Goal: Navigation & Orientation: Find specific page/section

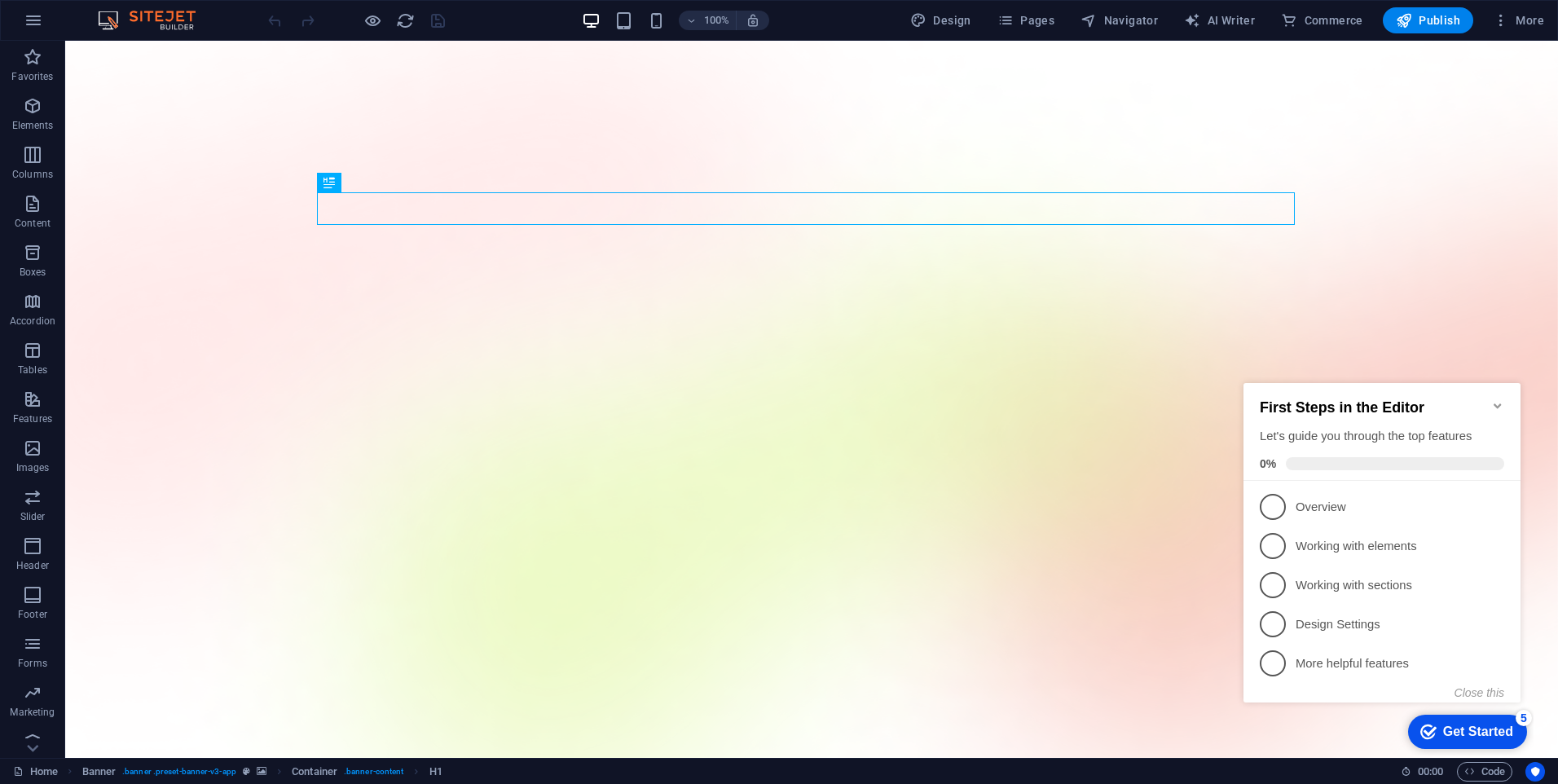
click at [1499, 400] on icon "Minimize checklist" at bounding box center [1497, 405] width 13 height 13
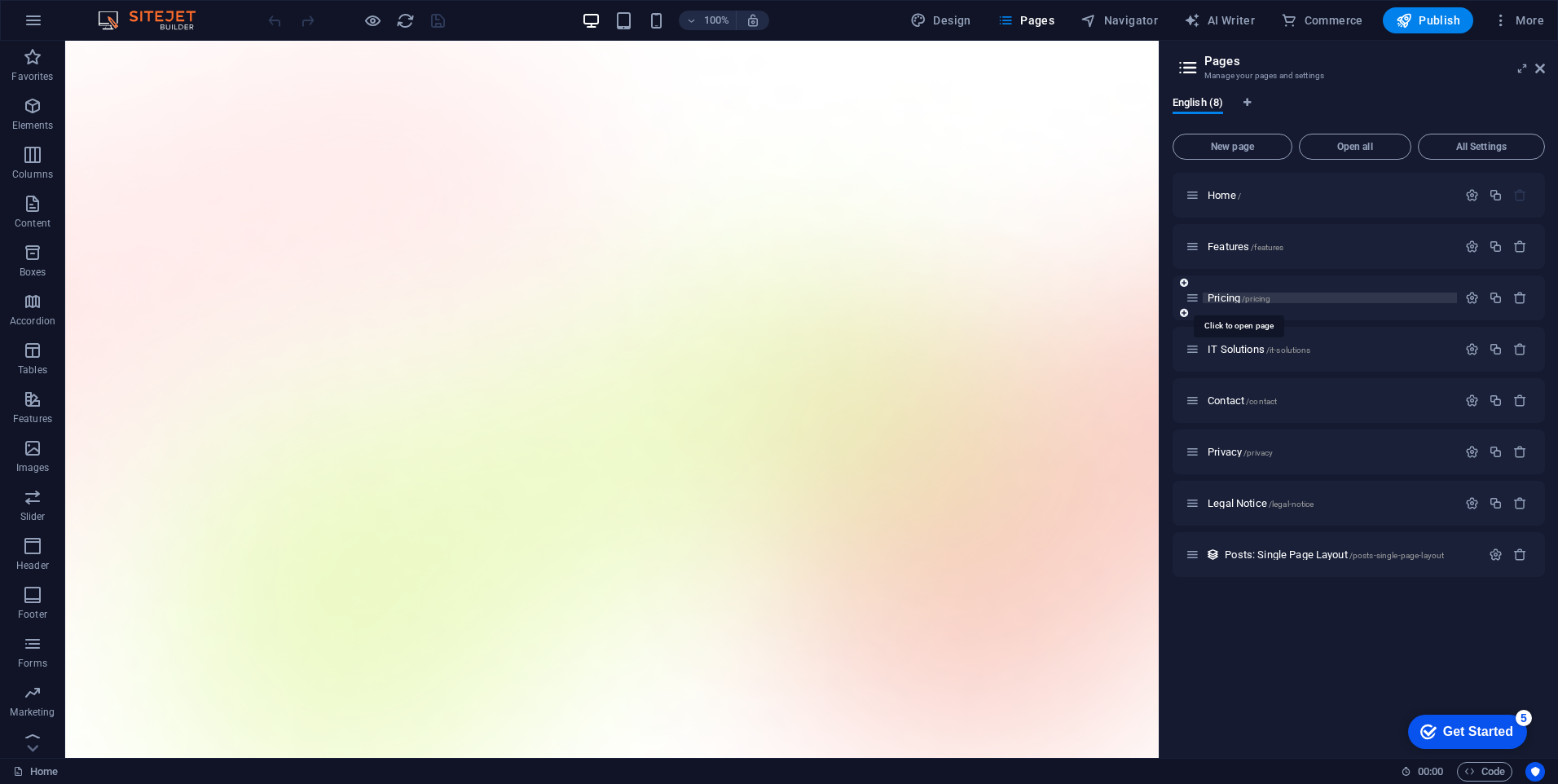
click at [1230, 300] on span "Pricing /pricing" at bounding box center [1239, 297] width 62 height 12
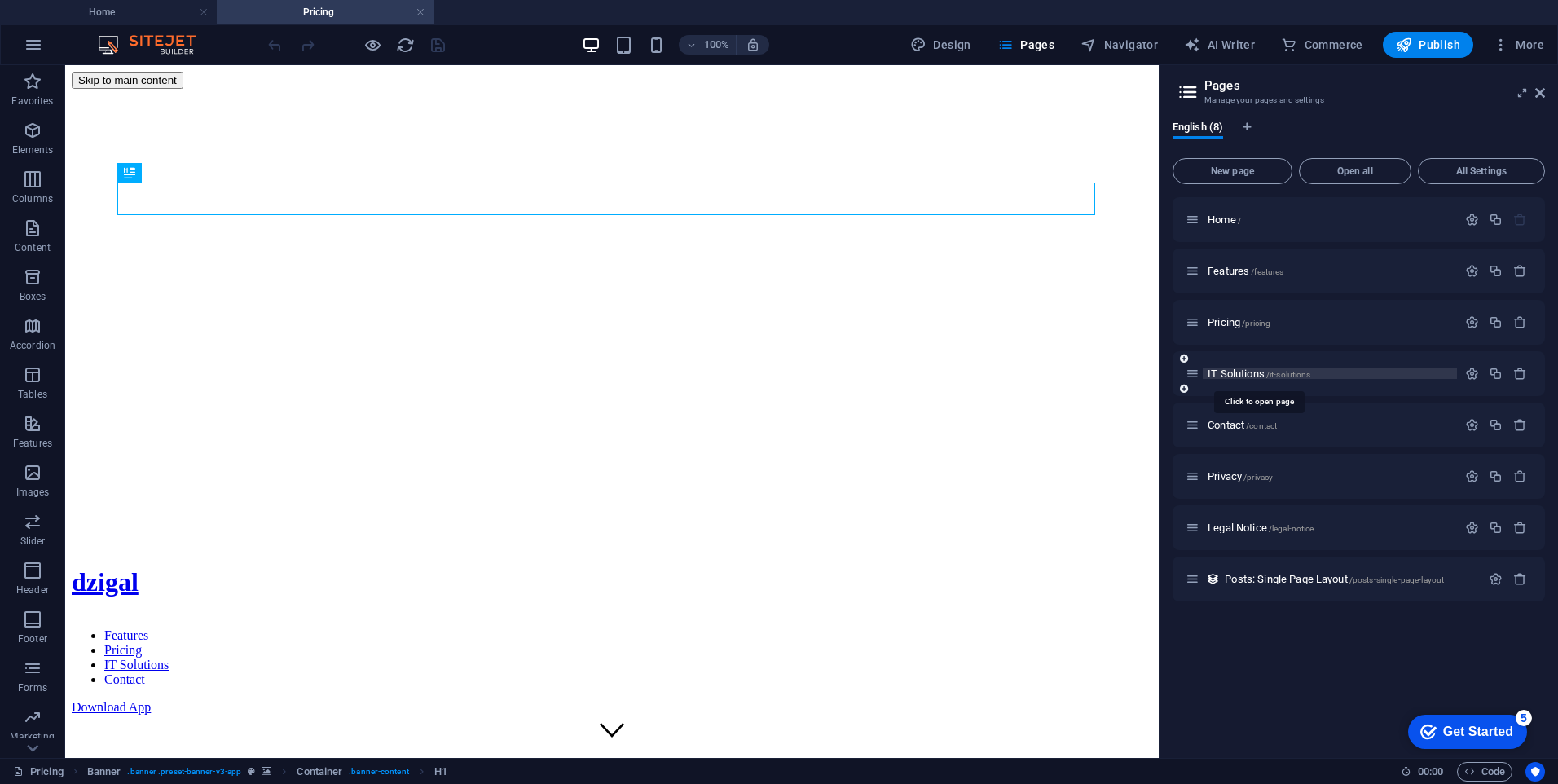
click at [1231, 370] on span "IT Solutions /it-solutions" at bounding box center [1259, 373] width 103 height 12
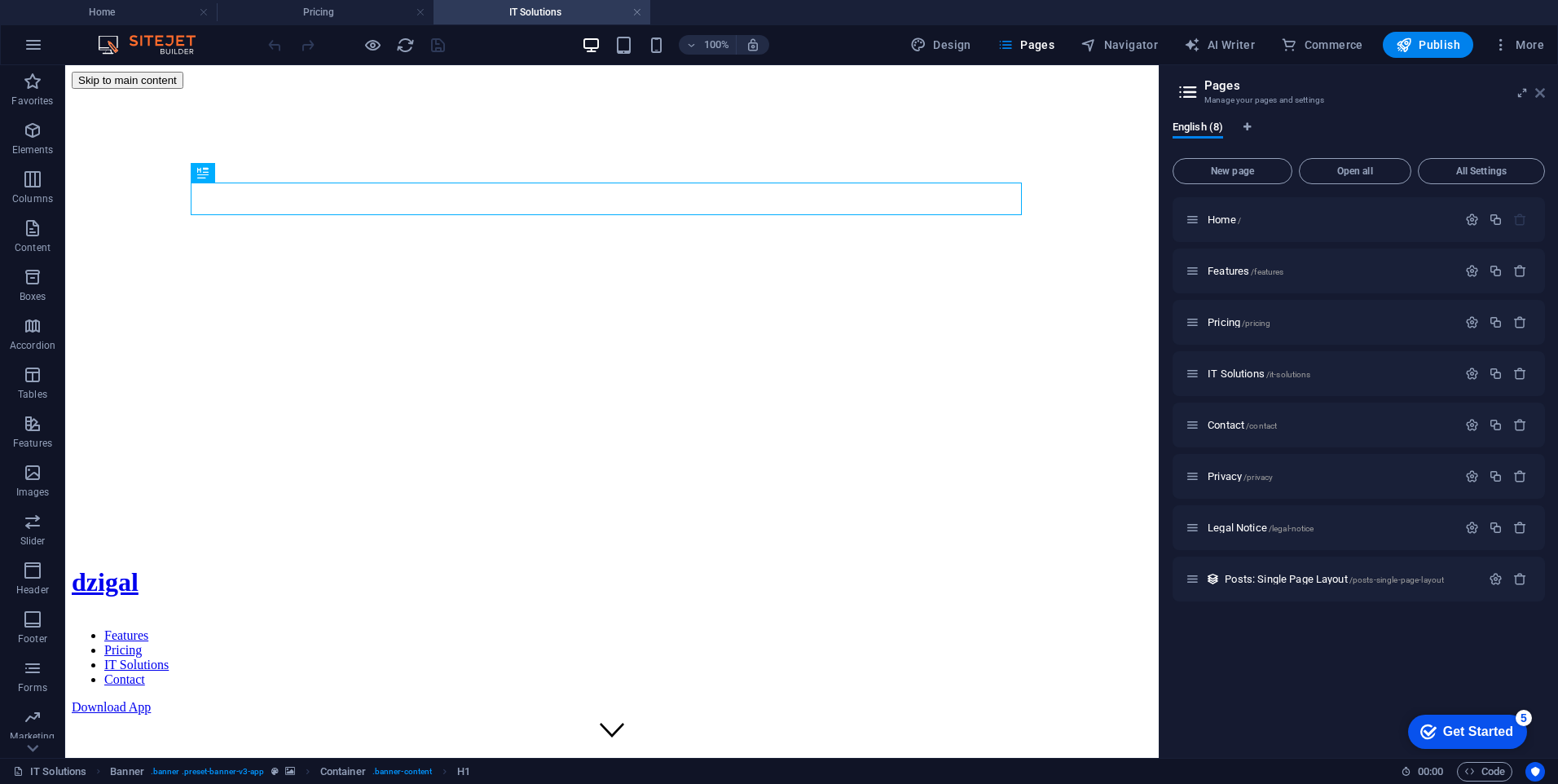
drag, startPoint x: 1542, startPoint y: 93, endPoint x: 755, endPoint y: 177, distance: 791.5
click at [0, 0] on icon at bounding box center [0, 0] width 0 height 0
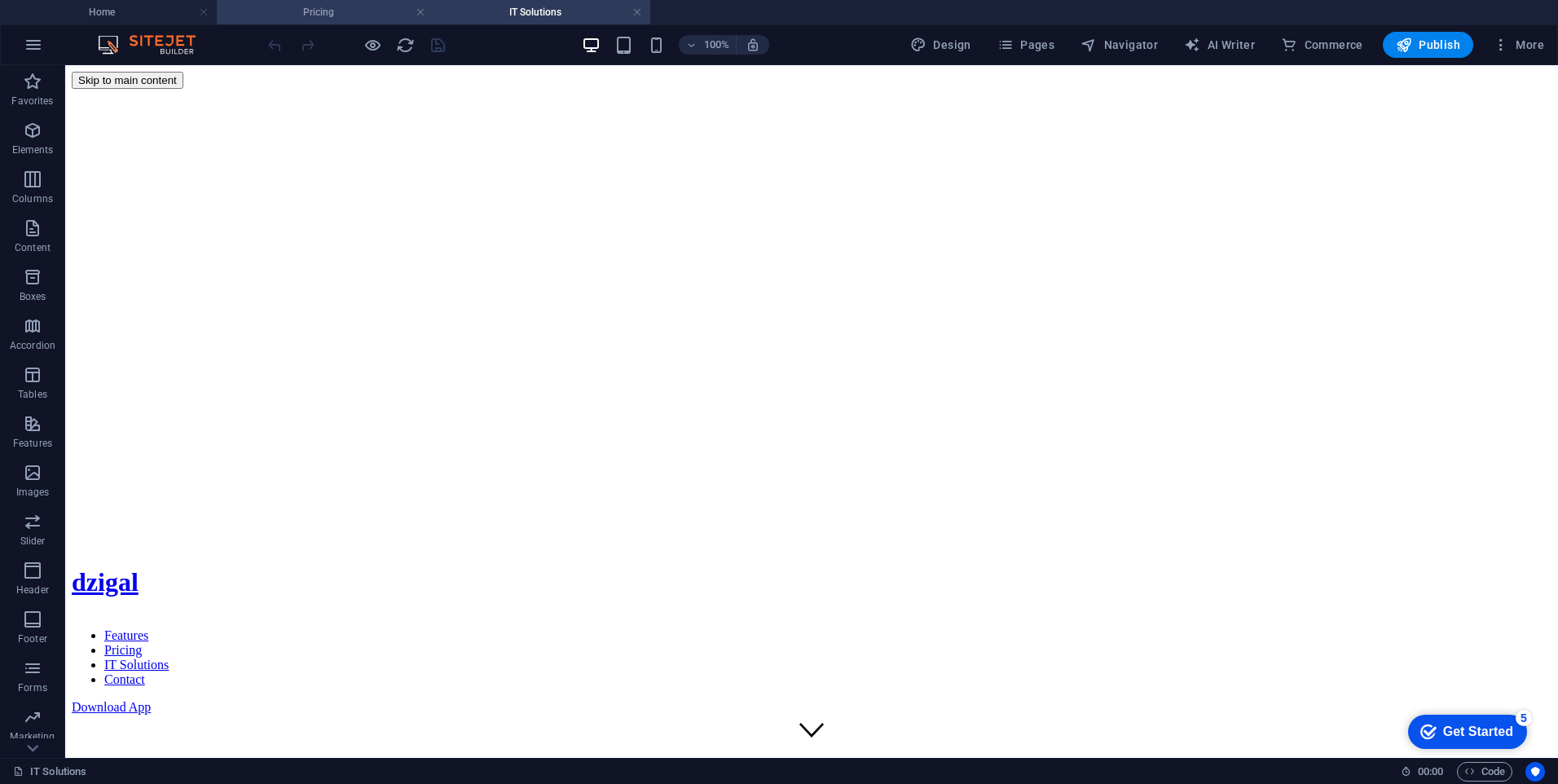
click at [324, 10] on h4 "Pricing" at bounding box center [325, 13] width 216 height 18
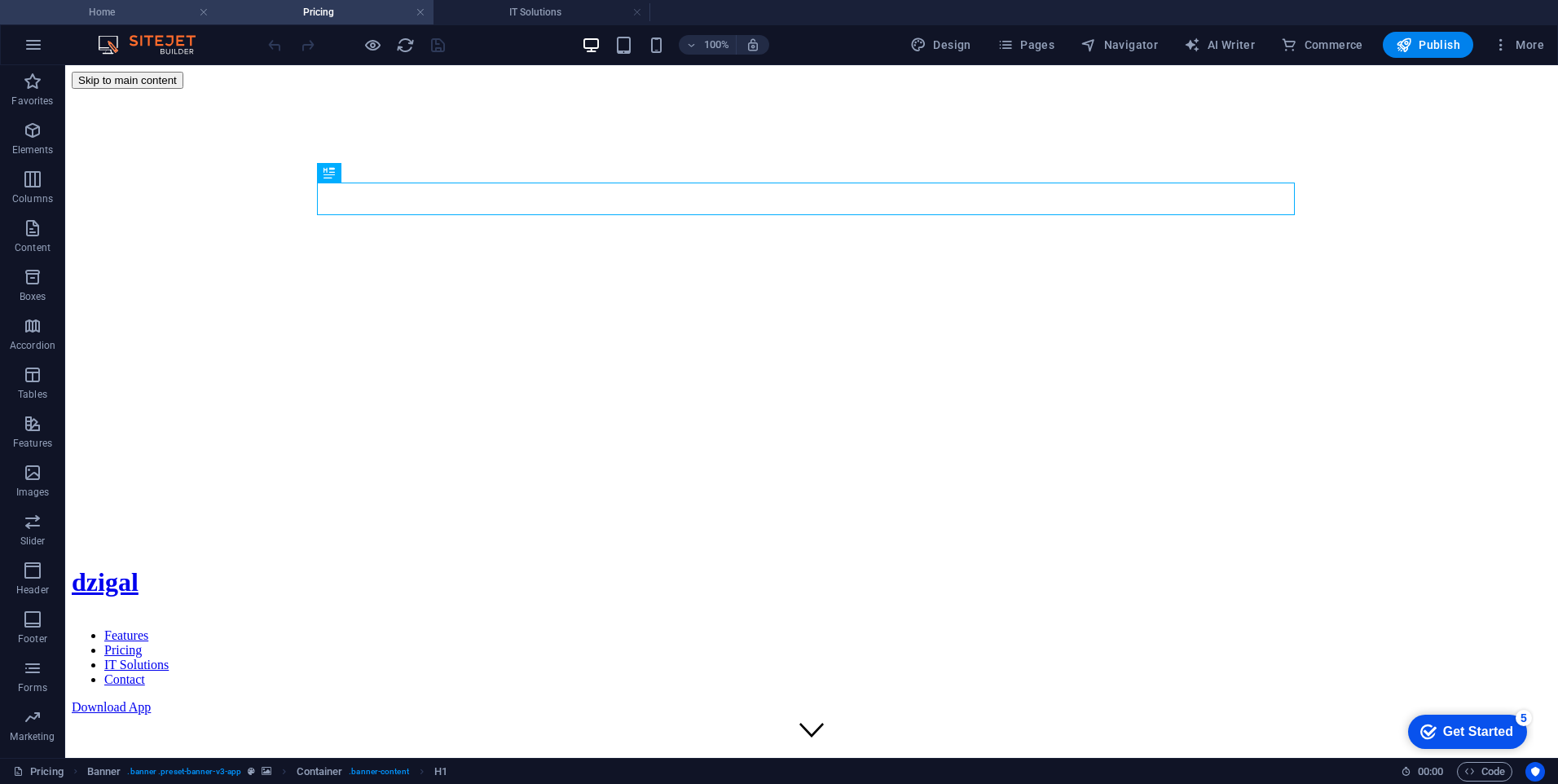
click at [92, 11] on h4 "Home" at bounding box center [108, 13] width 216 height 18
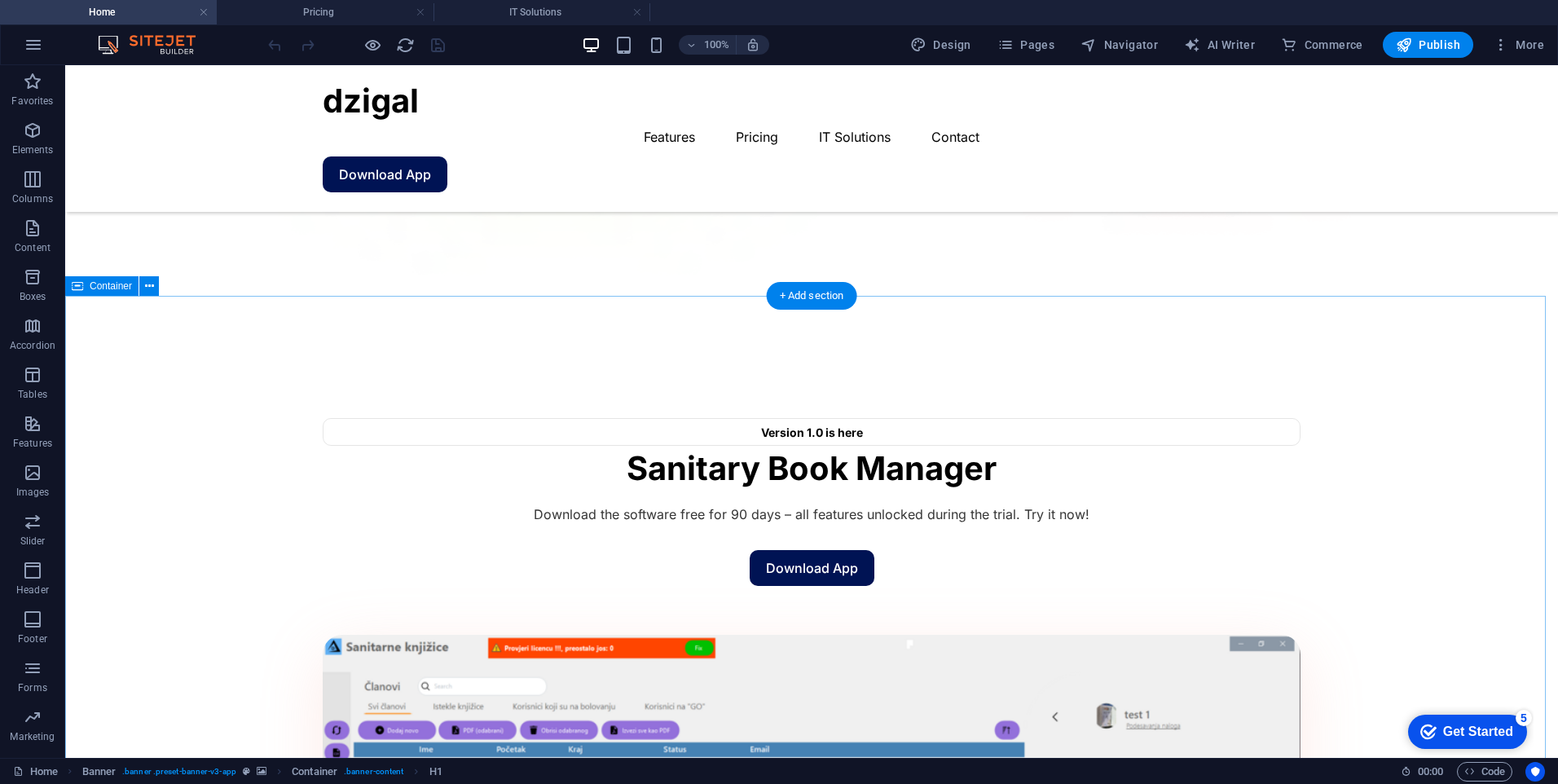
scroll to position [815, 0]
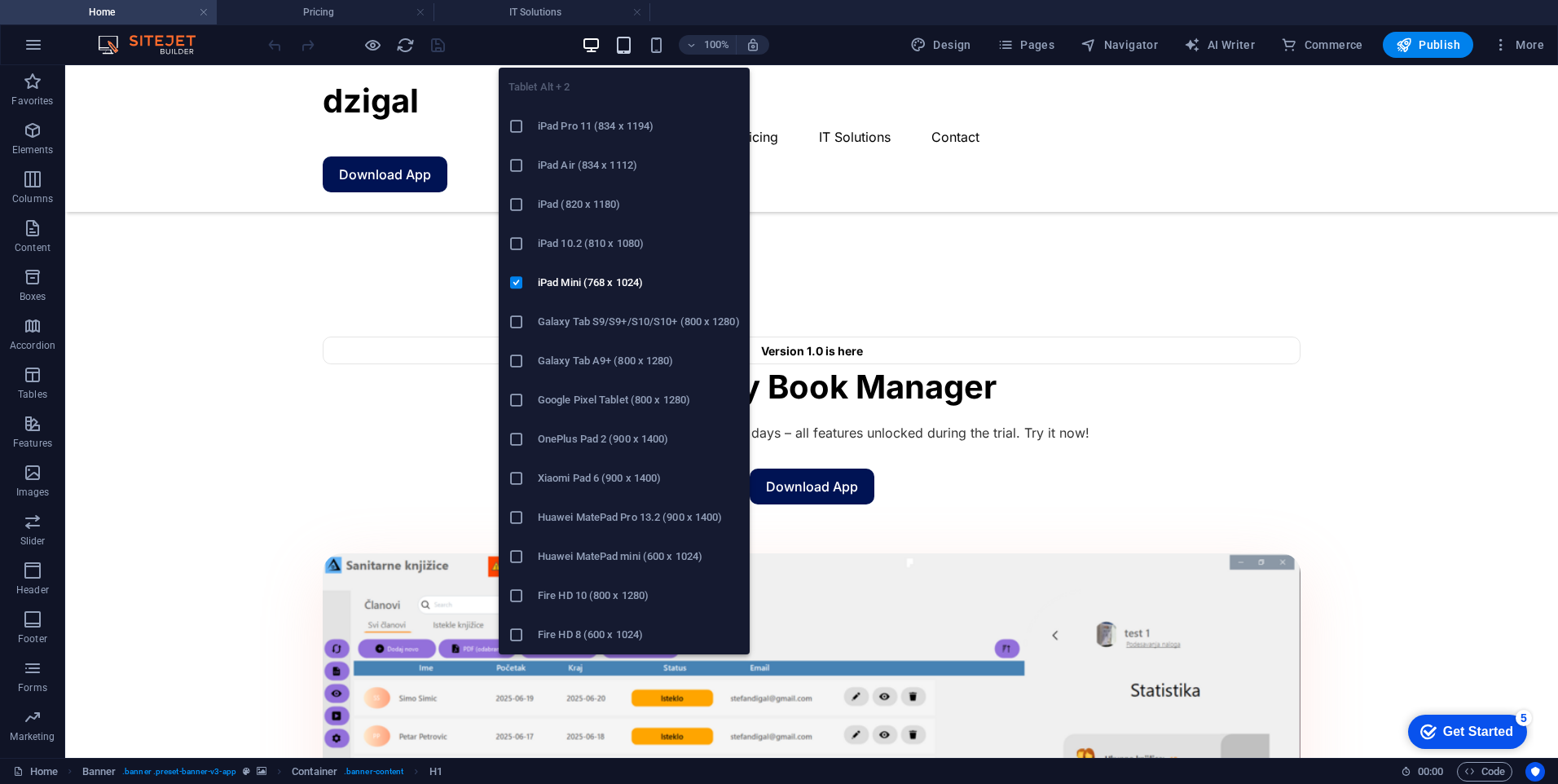
click at [625, 40] on icon "button" at bounding box center [624, 45] width 18 height 18
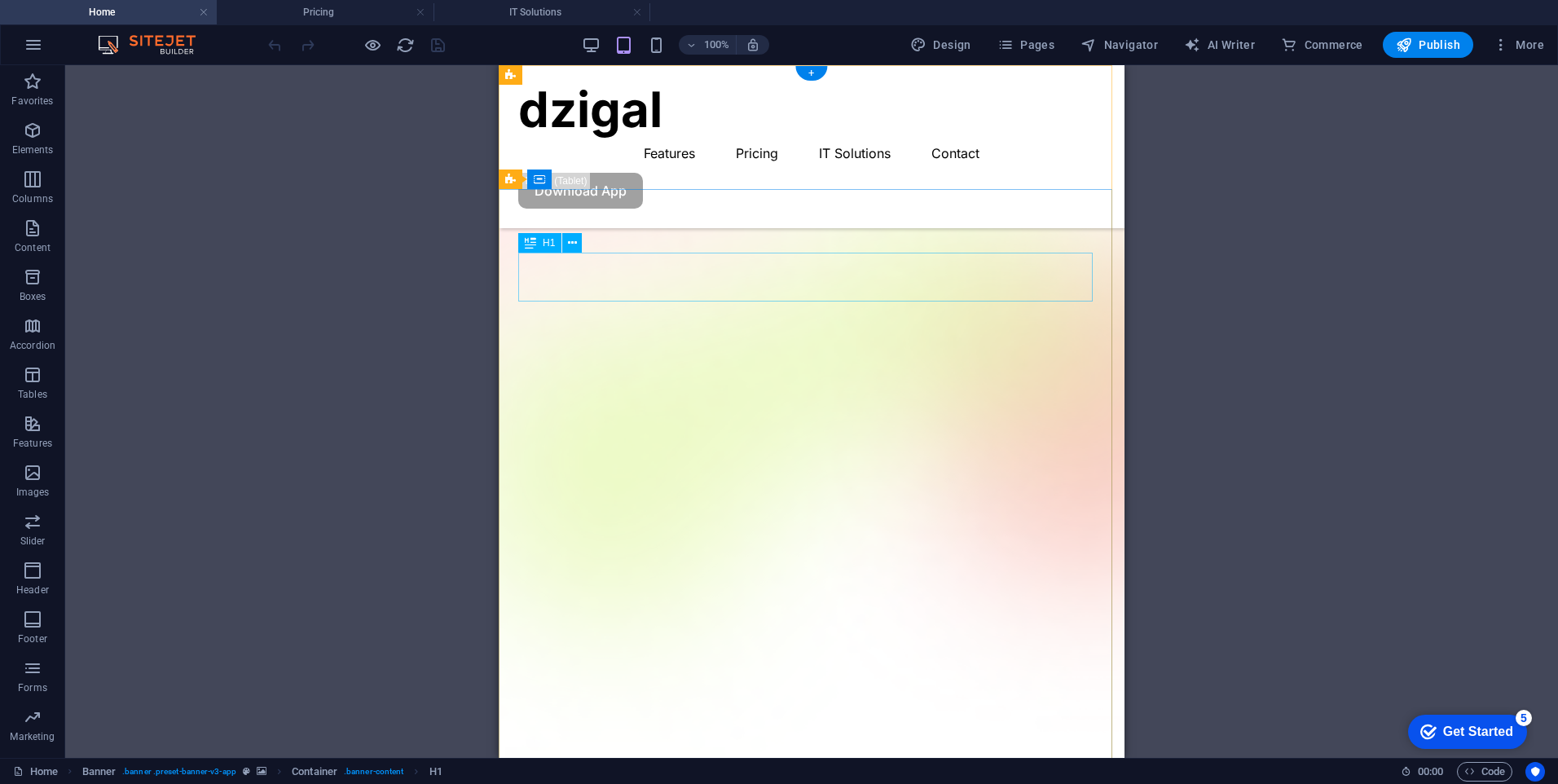
scroll to position [0, 0]
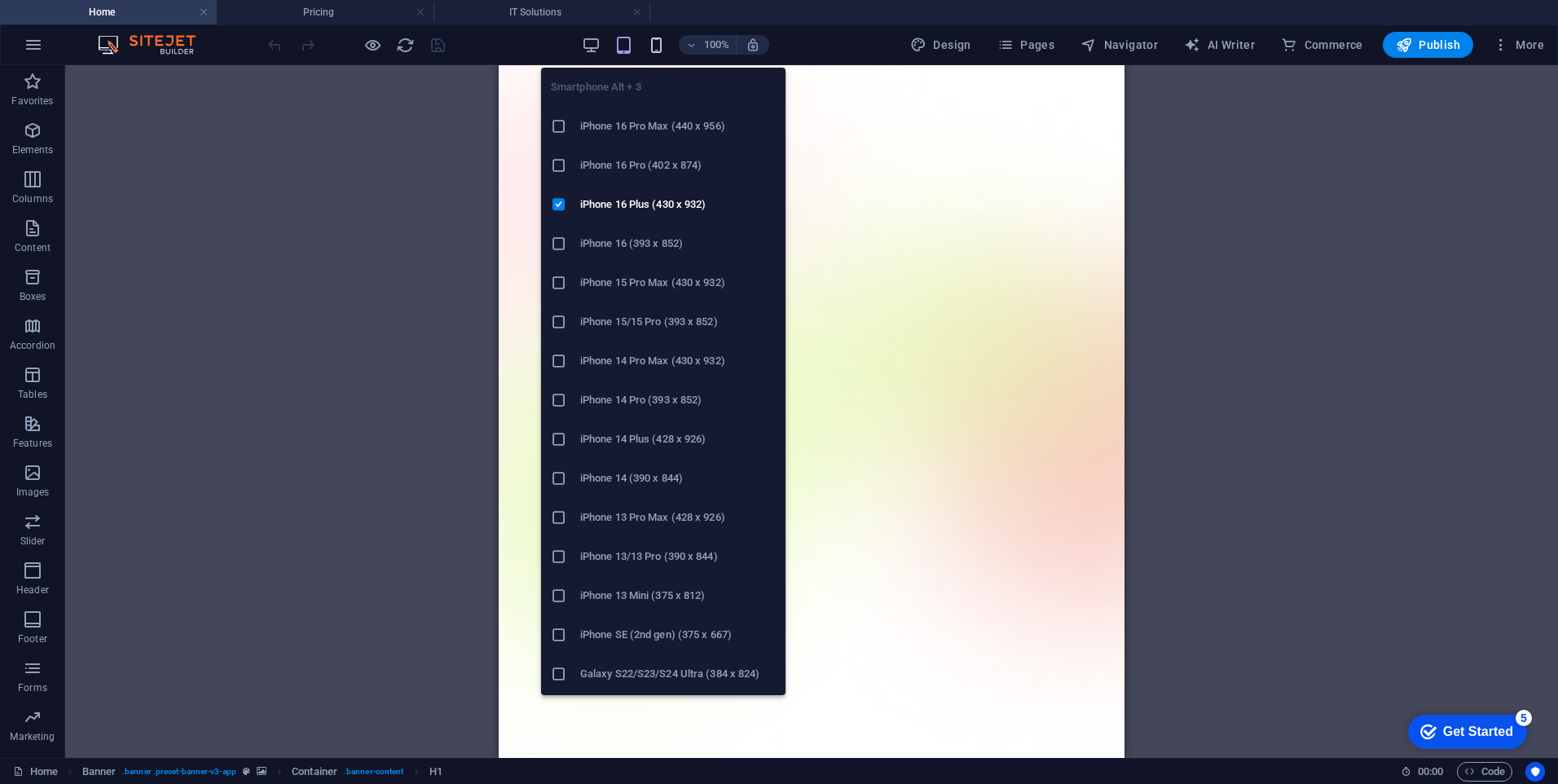
click at [666, 46] on icon "button" at bounding box center [657, 45] width 18 height 18
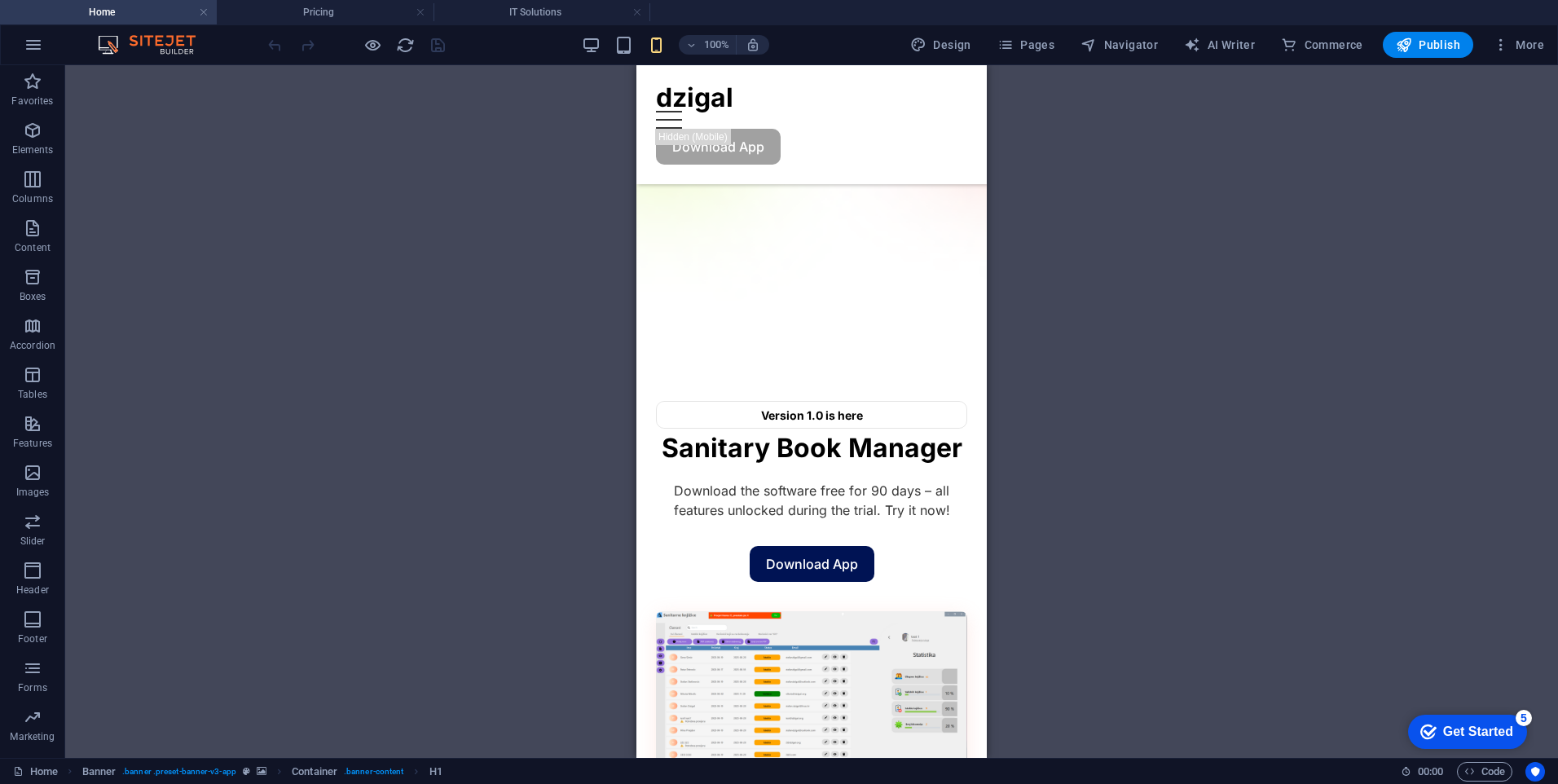
scroll to position [158, 0]
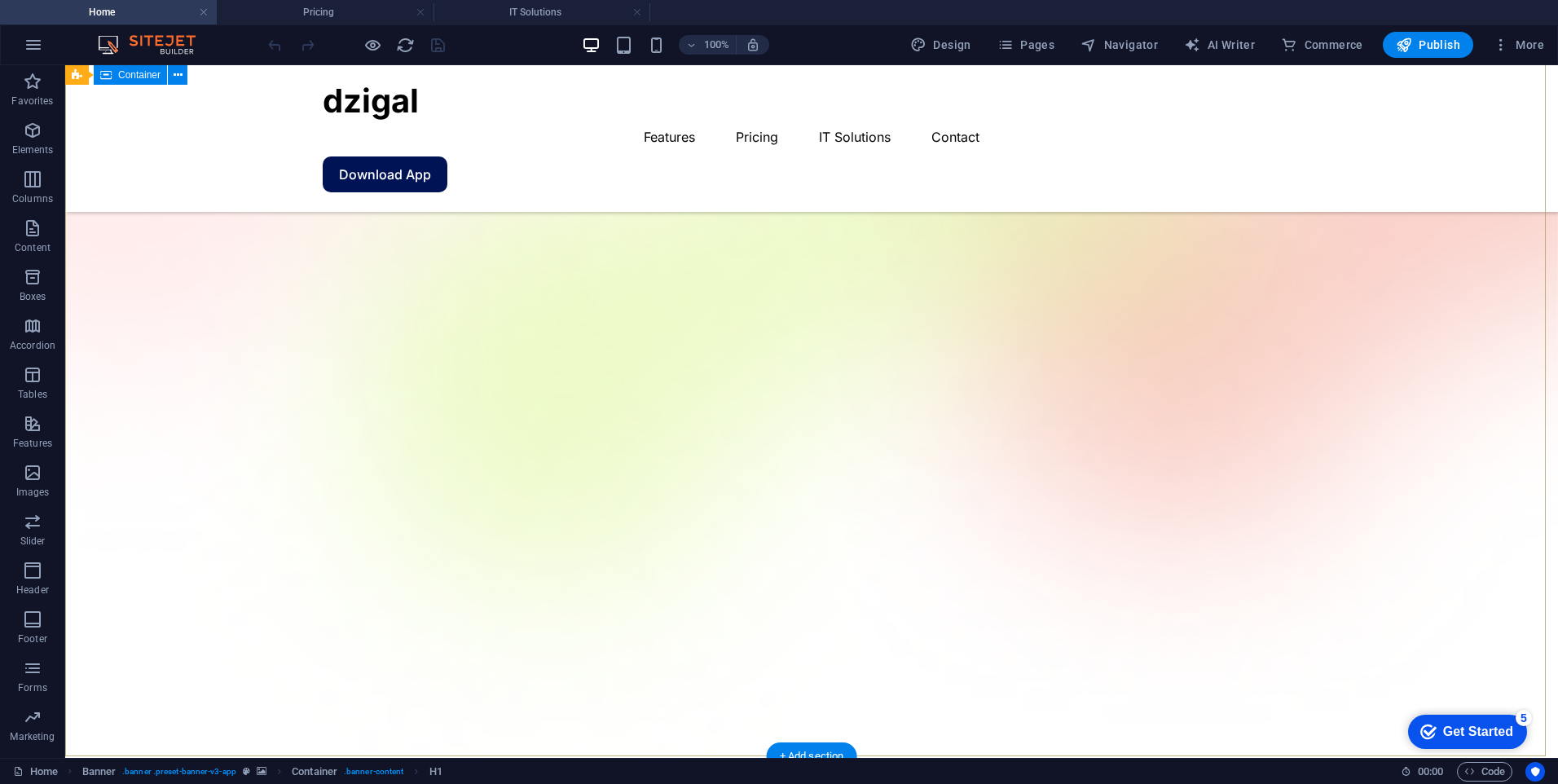
scroll to position [0, 0]
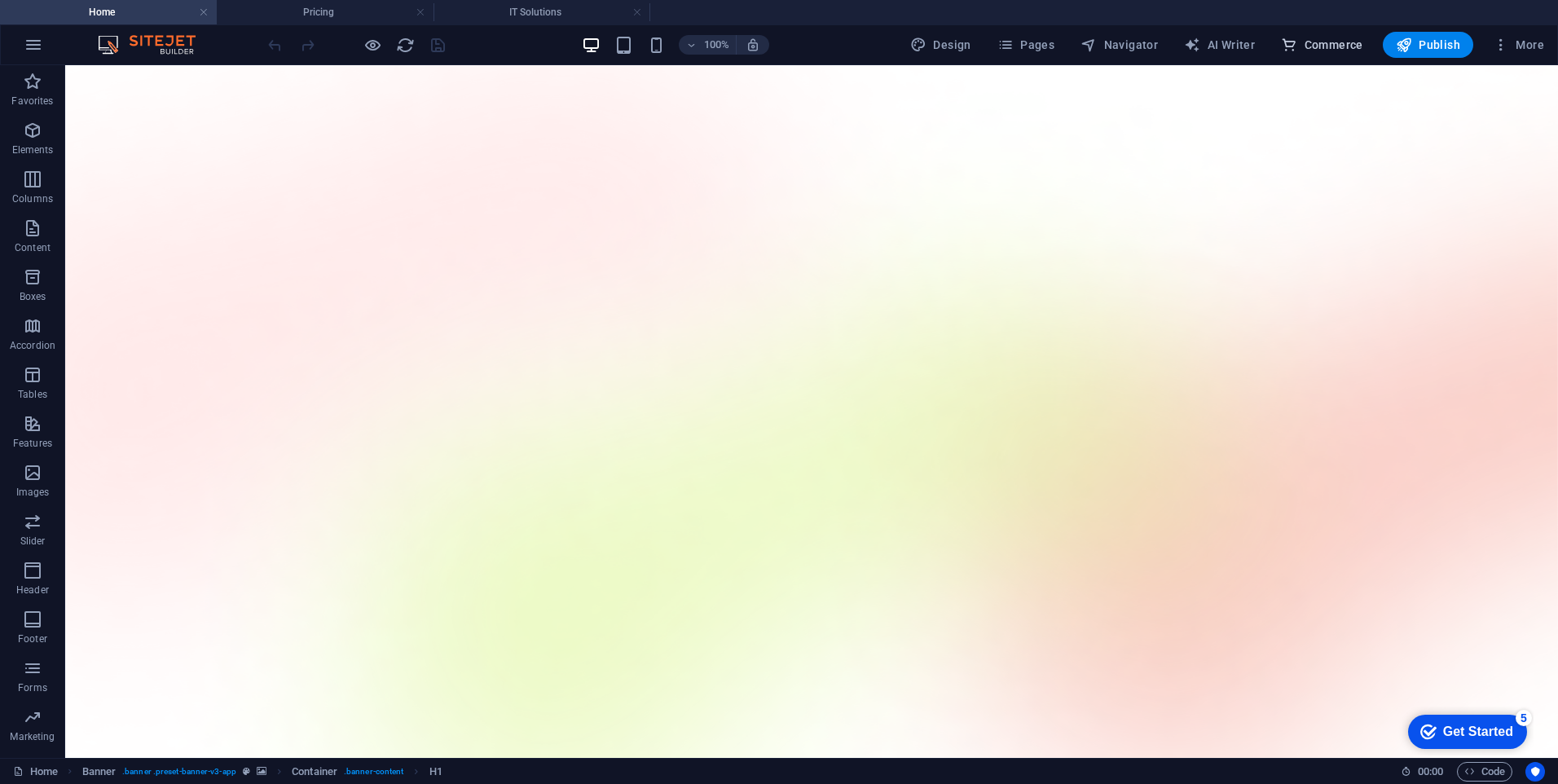
click at [1303, 39] on span "Commerce" at bounding box center [1322, 45] width 83 height 17
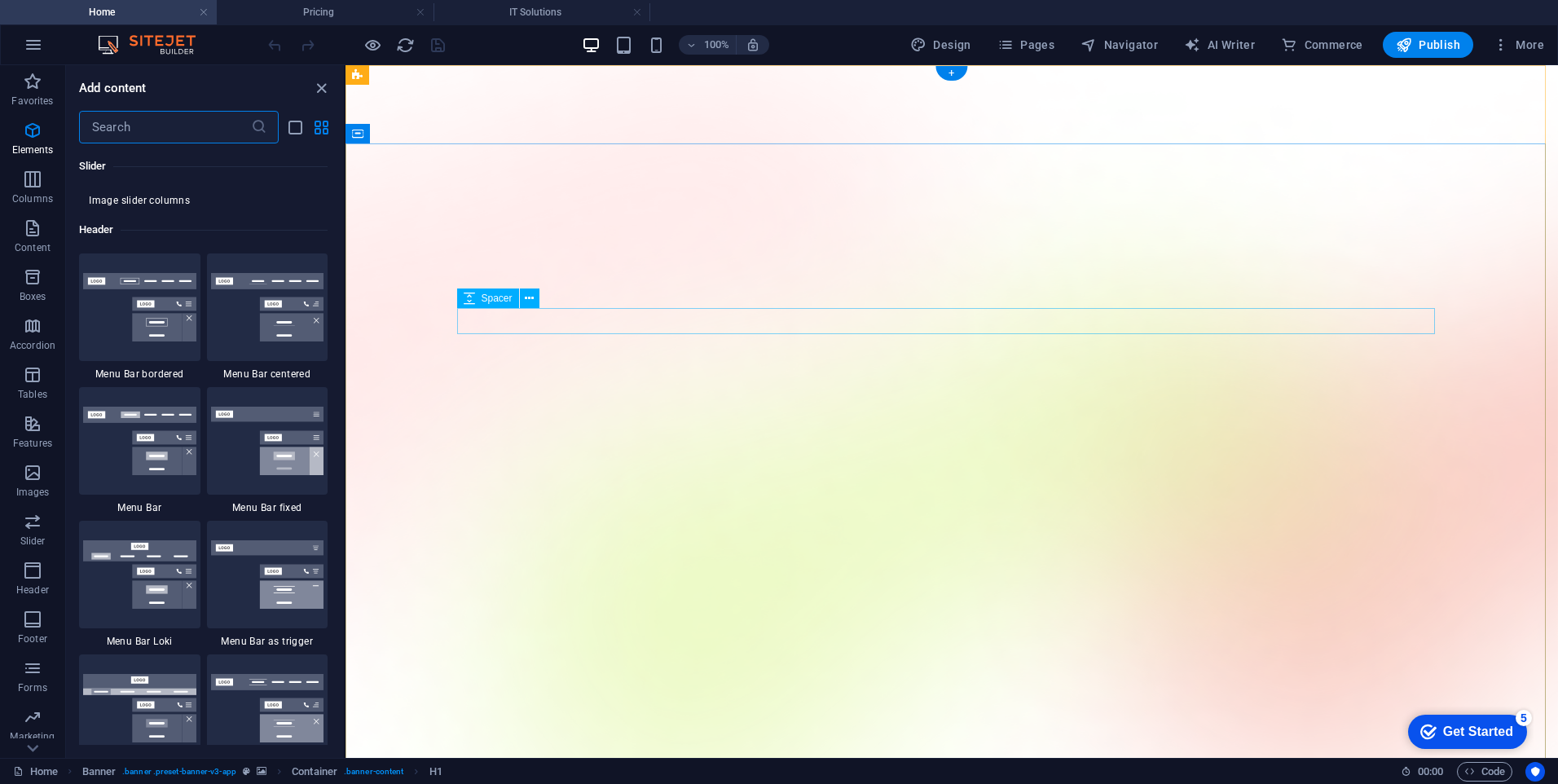
scroll to position [15705, 0]
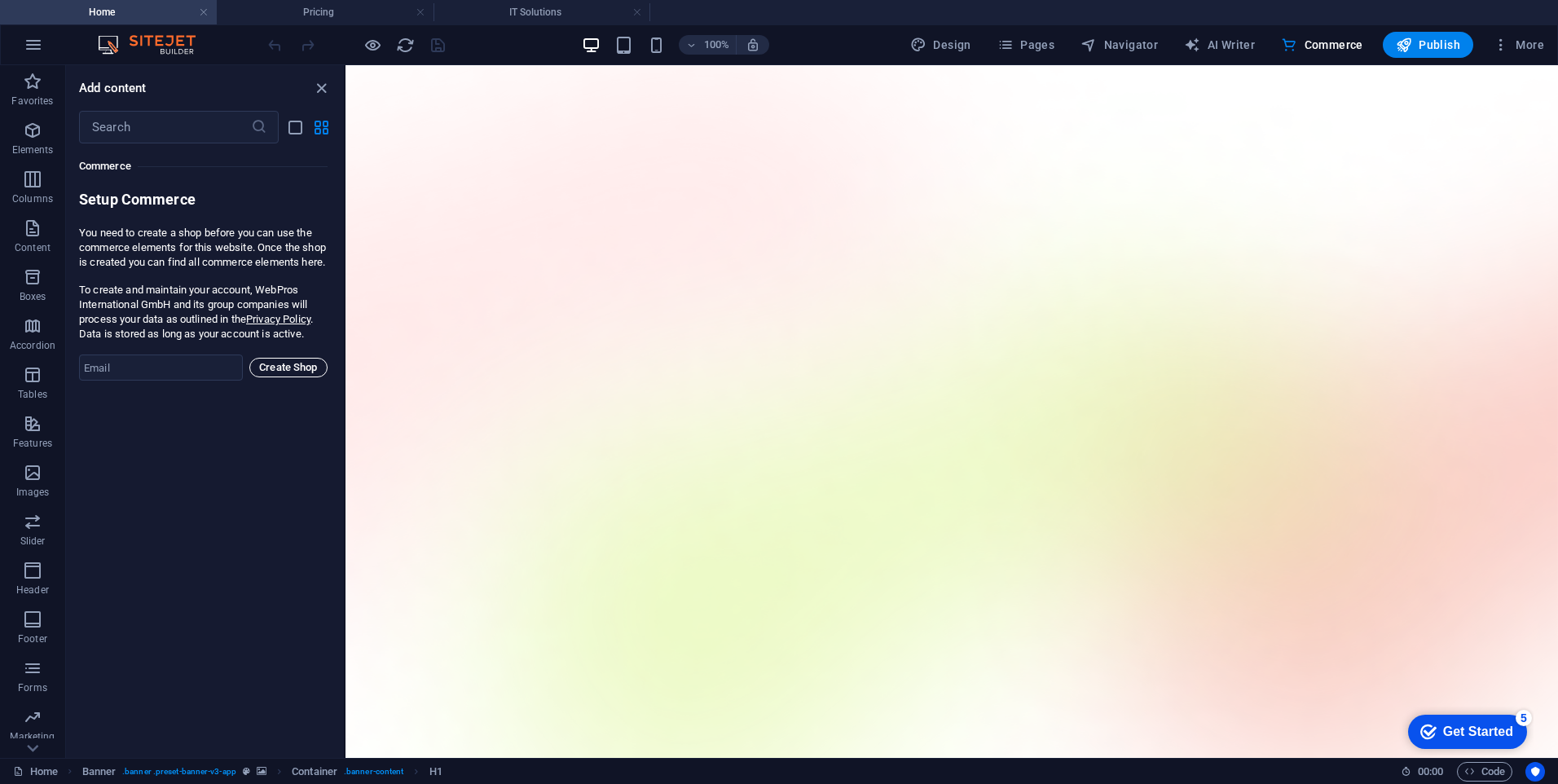
click at [302, 377] on span "Create Shop" at bounding box center [288, 367] width 63 height 19
click at [162, 381] on input "email" at bounding box center [160, 368] width 164 height 26
click at [132, 377] on input "email" at bounding box center [160, 368] width 164 height 26
type input "[PERSON_NAME][EMAIL_ADDRESS][DOMAIN_NAME]"
click at [281, 377] on span "Create Shop" at bounding box center [288, 367] width 63 height 19
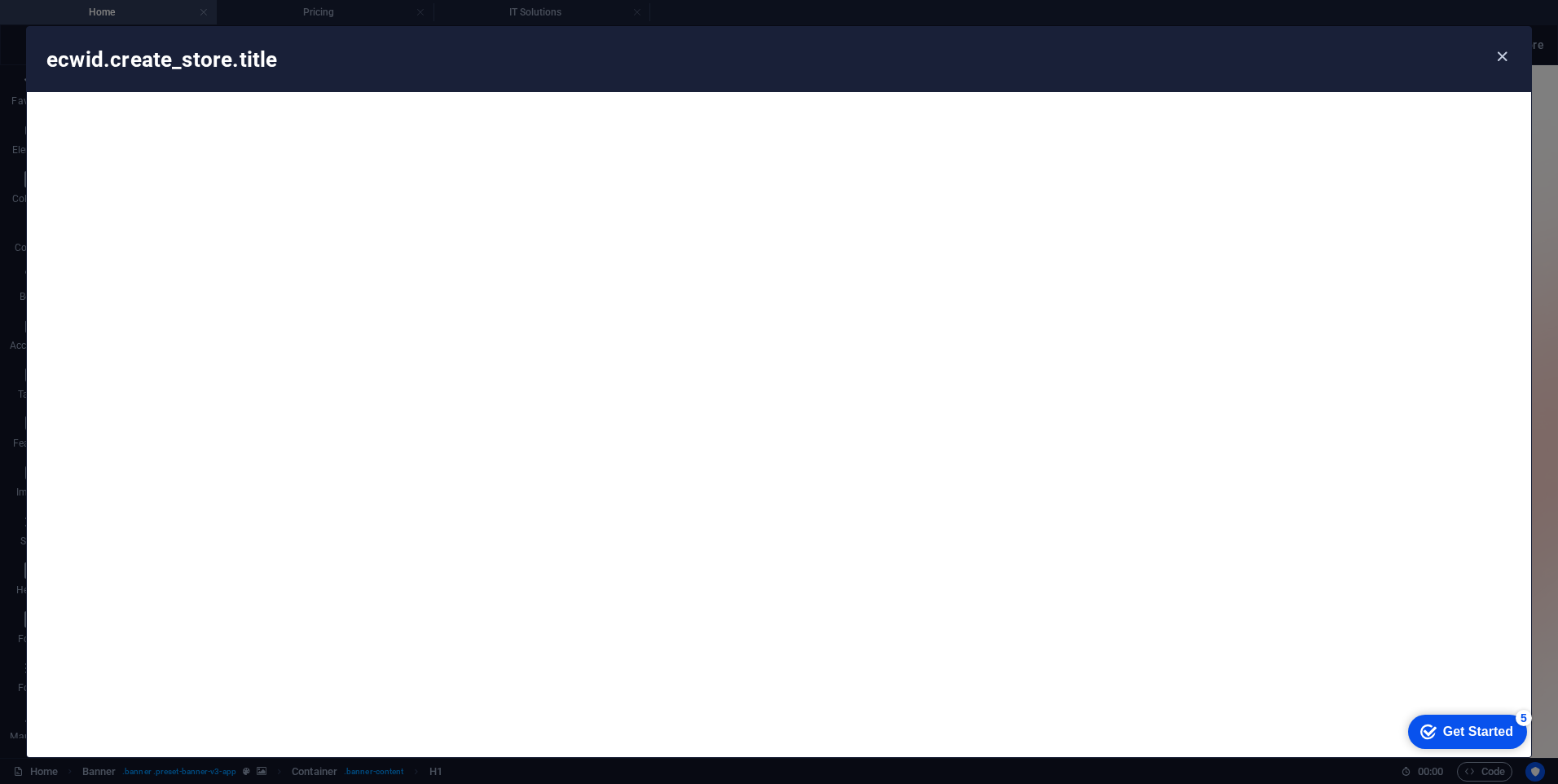
click at [1500, 57] on icon "button" at bounding box center [1502, 57] width 18 height 18
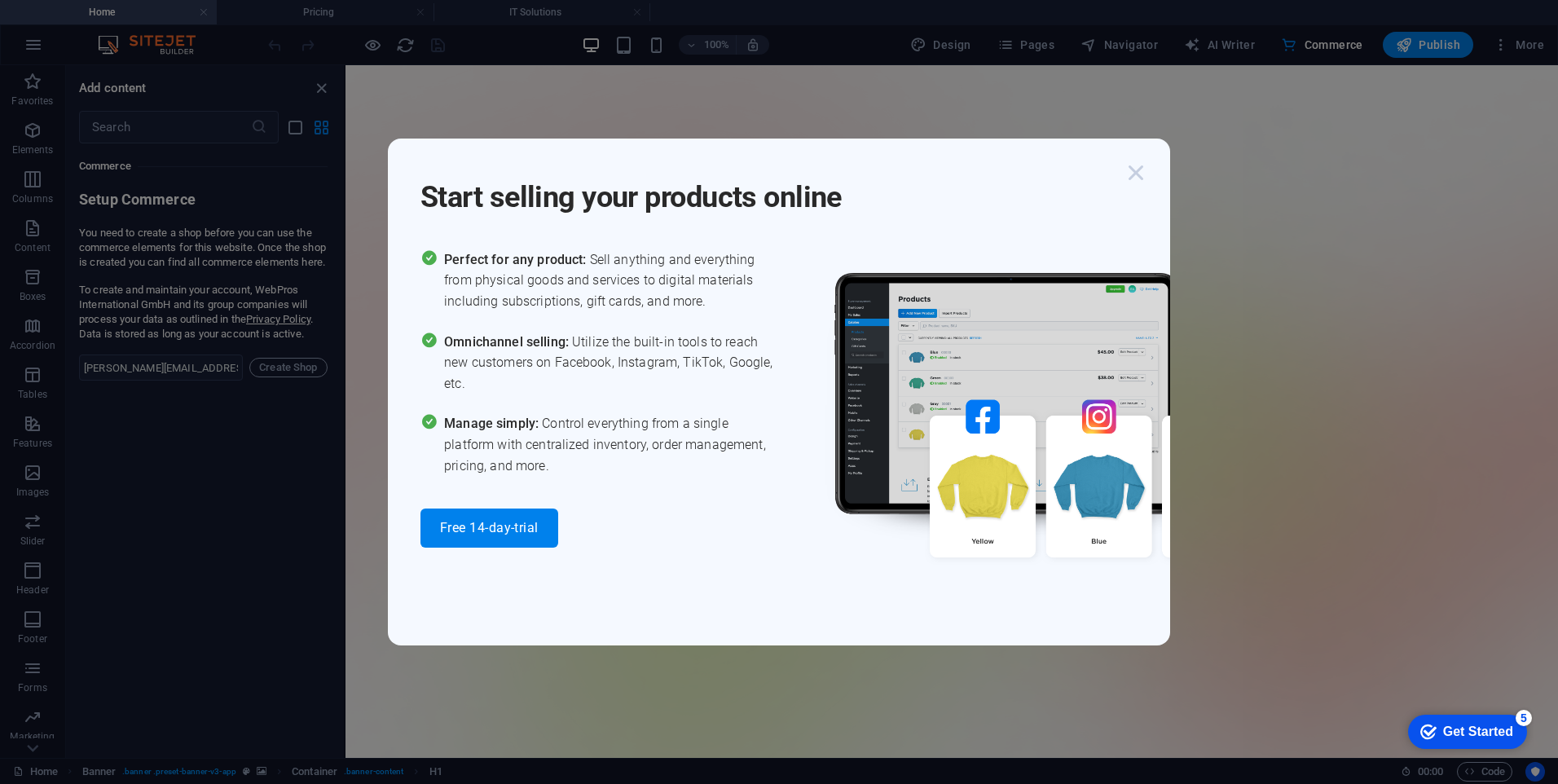
click at [1141, 171] on icon "button" at bounding box center [1136, 172] width 29 height 29
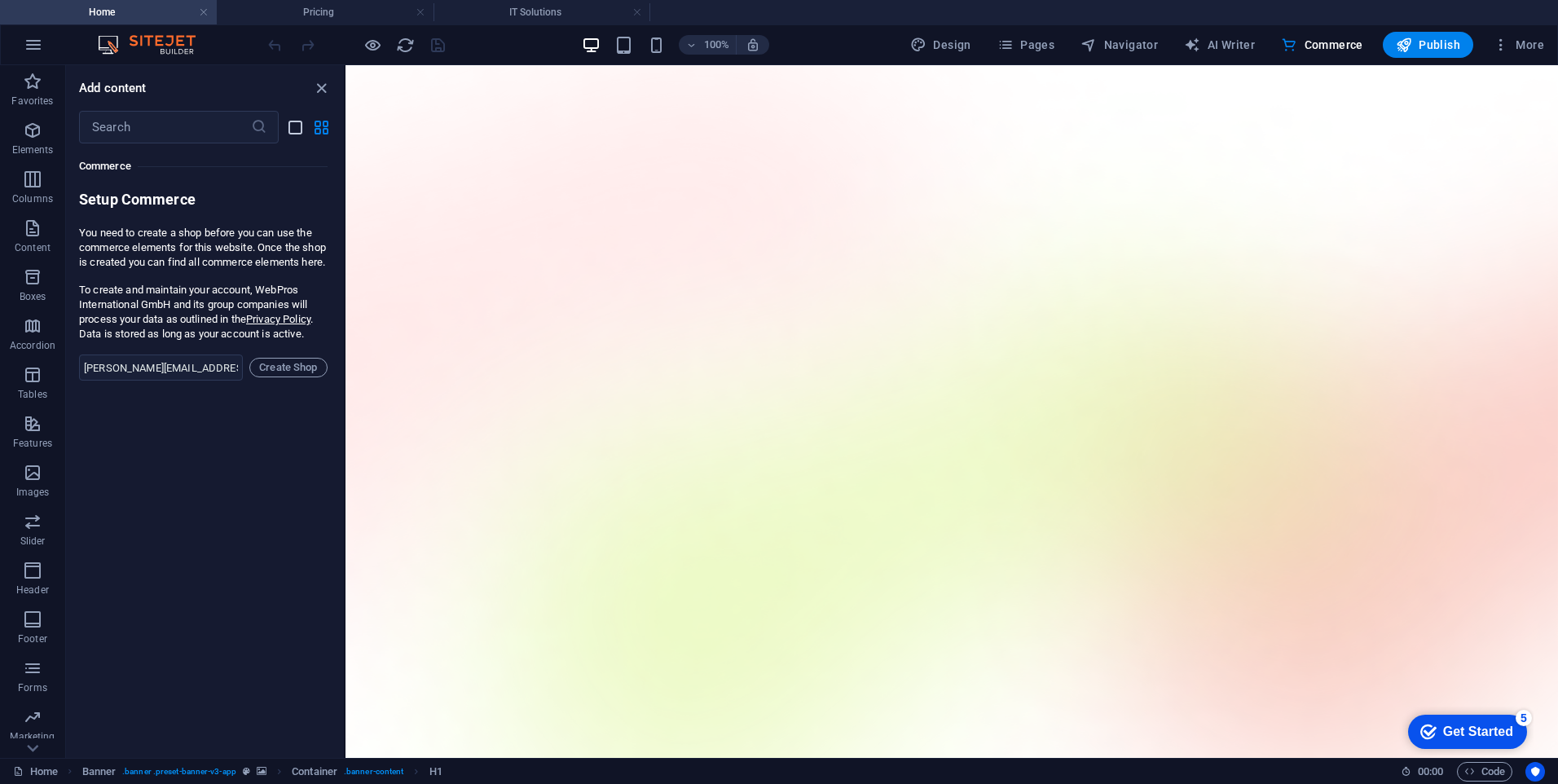
click at [299, 130] on icon "list-view" at bounding box center [295, 127] width 18 height 18
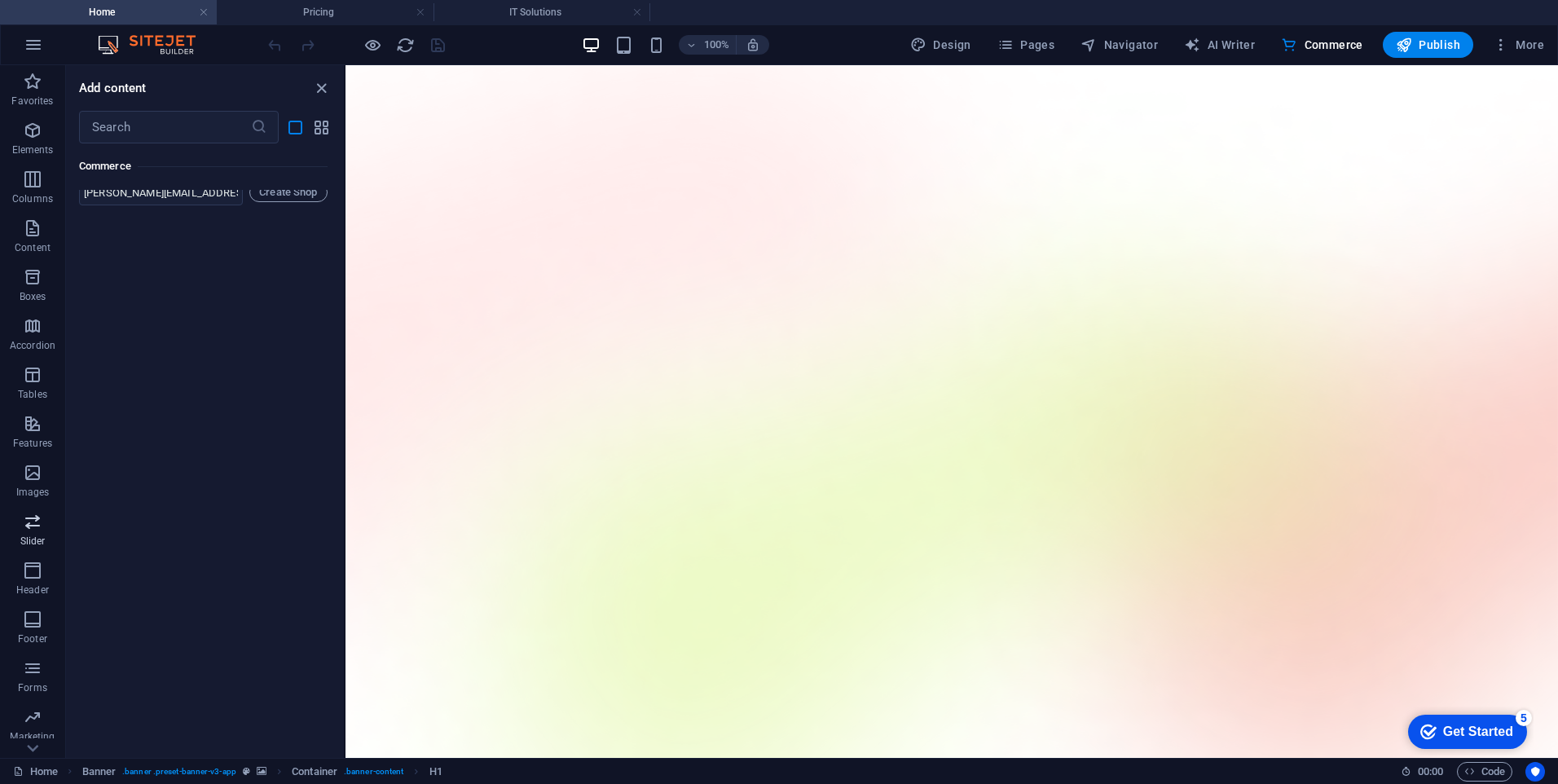
scroll to position [90, 0]
click at [34, 721] on icon "button" at bounding box center [32, 724] width 19 height 19
click at [1123, 43] on span "Navigator" at bounding box center [1119, 45] width 77 height 17
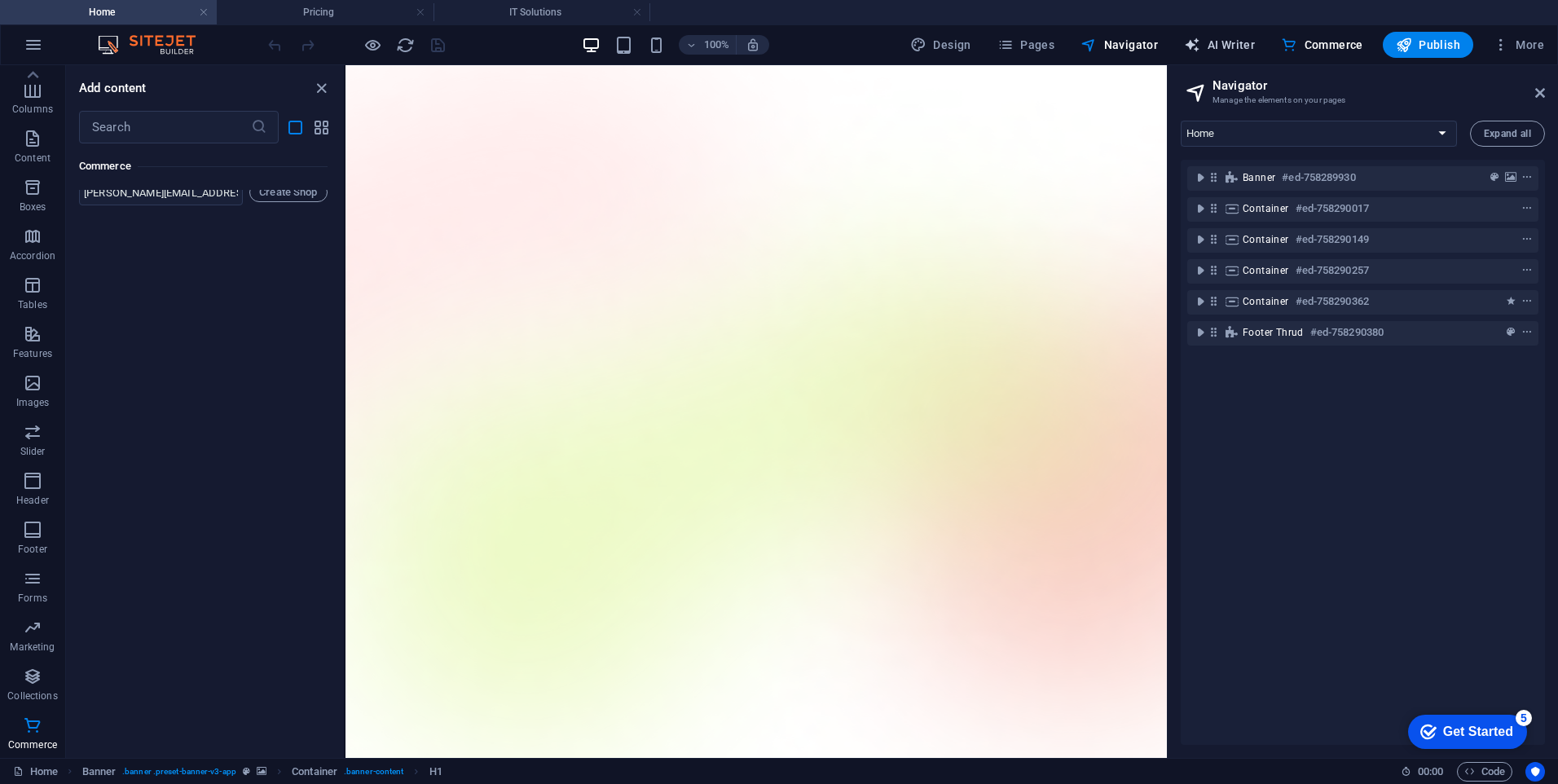
click at [1212, 44] on span "AI Writer" at bounding box center [1219, 45] width 71 height 17
select select "English"
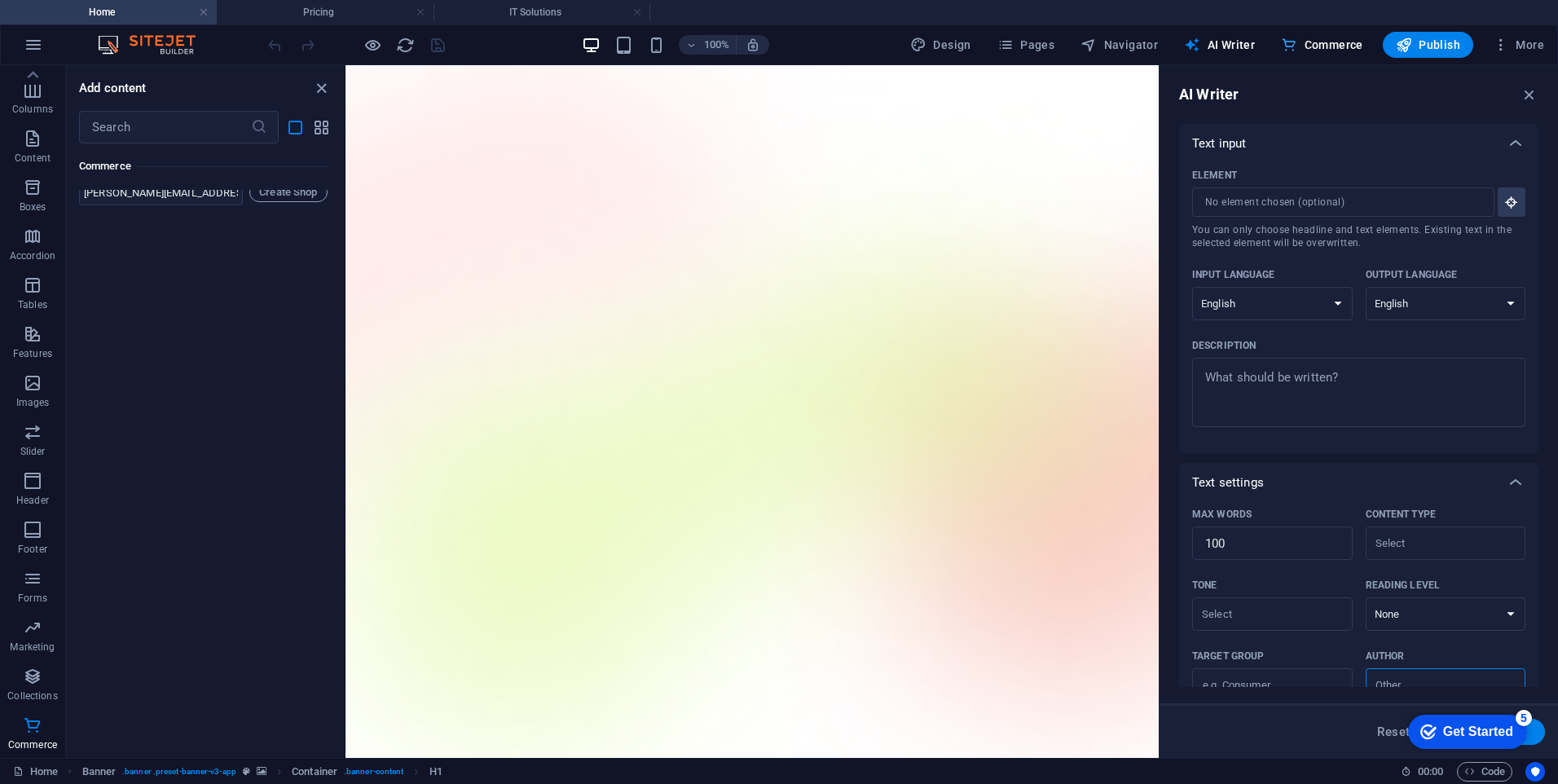
click at [1308, 47] on span "Commerce" at bounding box center [1322, 45] width 83 height 17
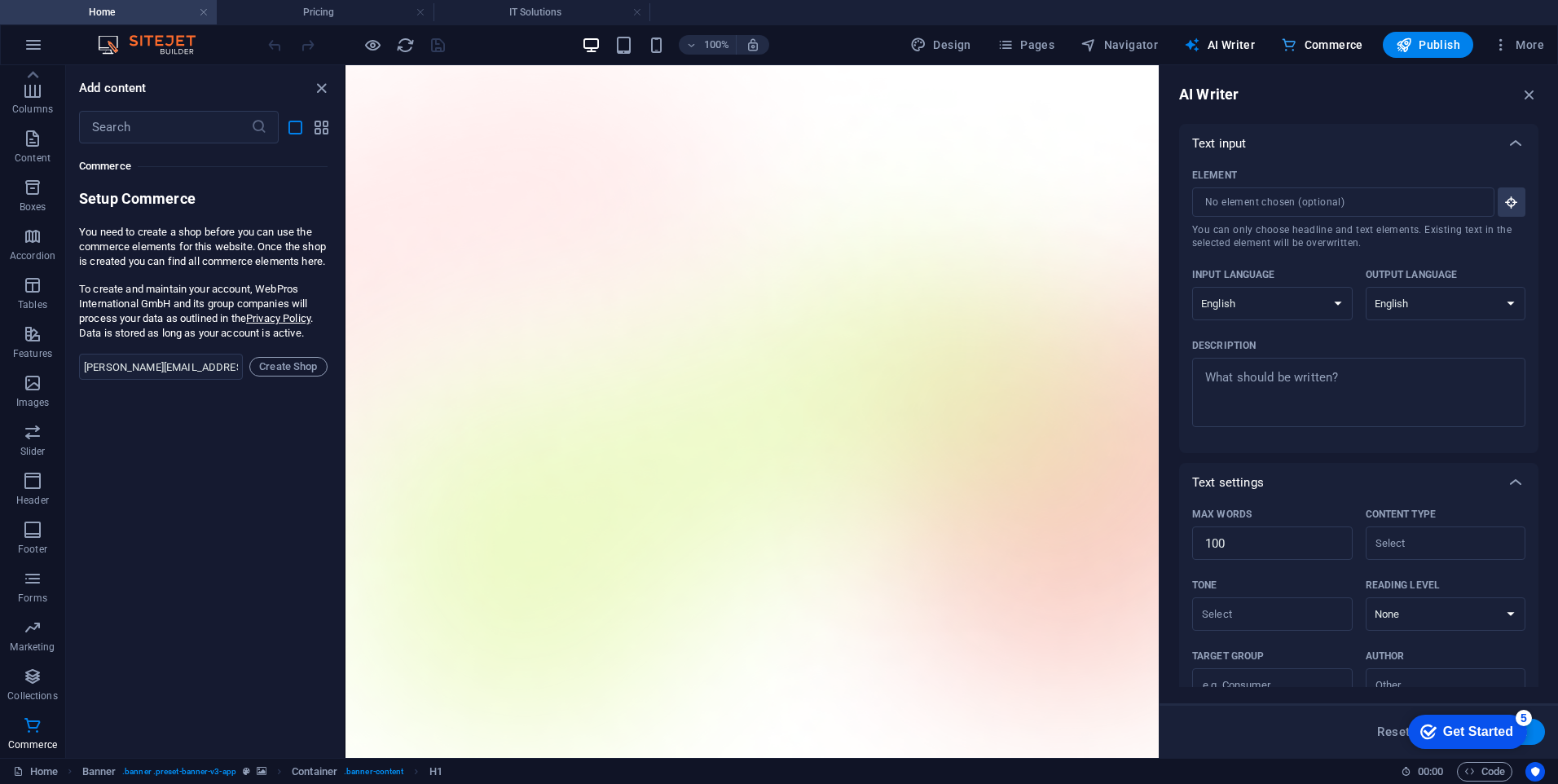
scroll to position [35240, 0]
click at [1530, 91] on icon "button" at bounding box center [1530, 94] width 18 height 18
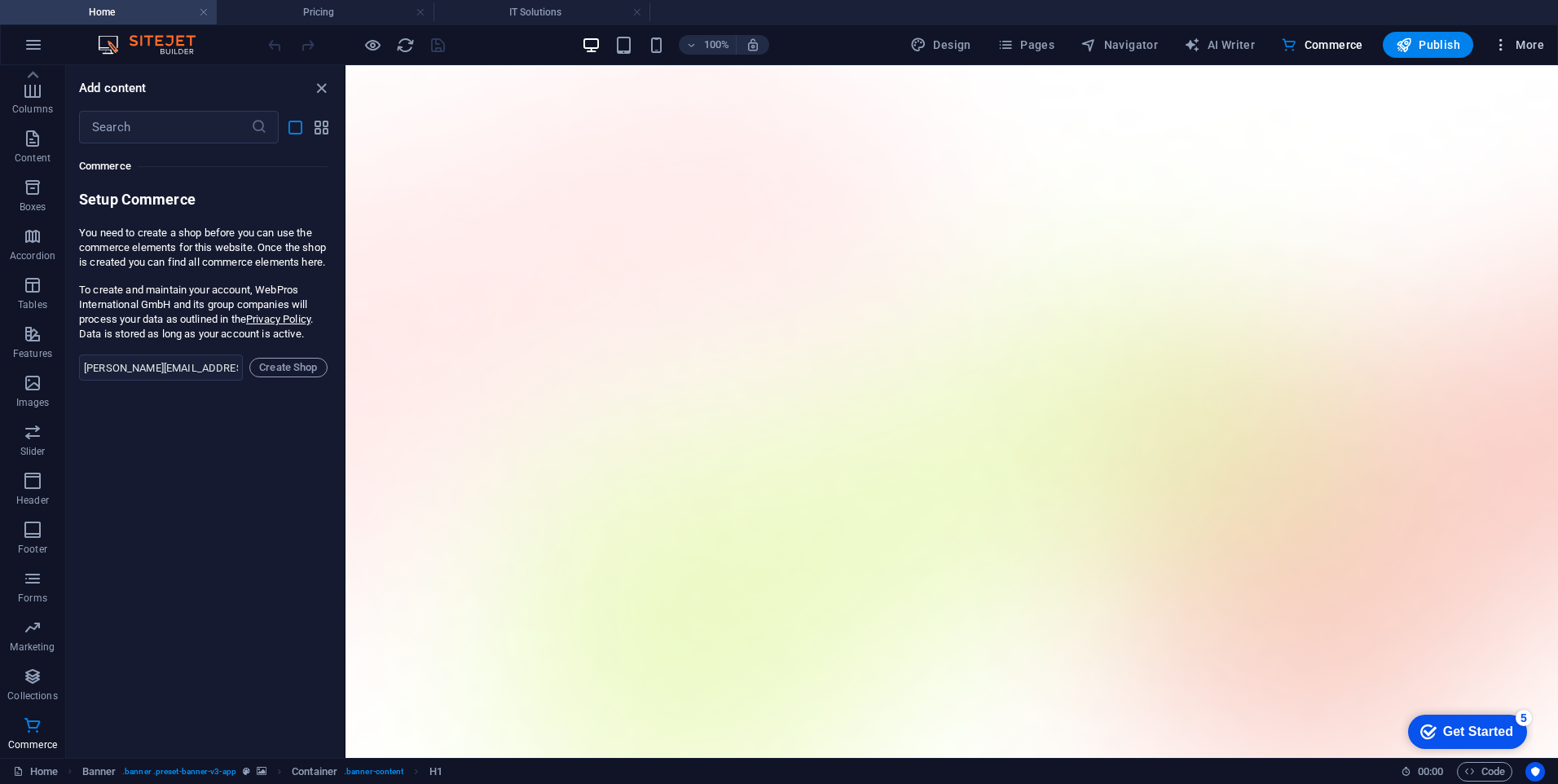
click at [1508, 47] on icon "button" at bounding box center [1501, 45] width 17 height 17
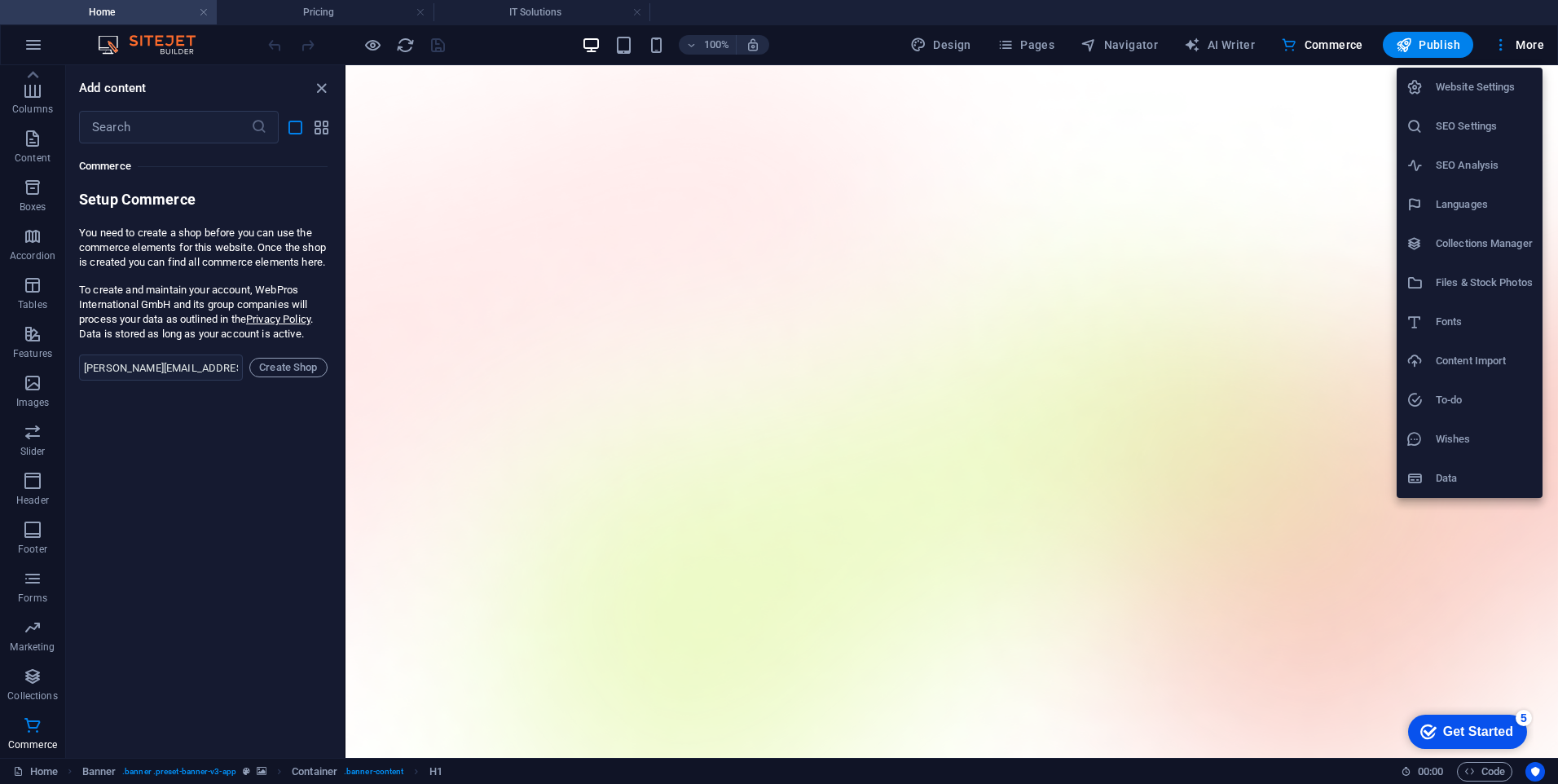
click at [1472, 130] on h6 "SEO Settings" at bounding box center [1485, 126] width 97 height 19
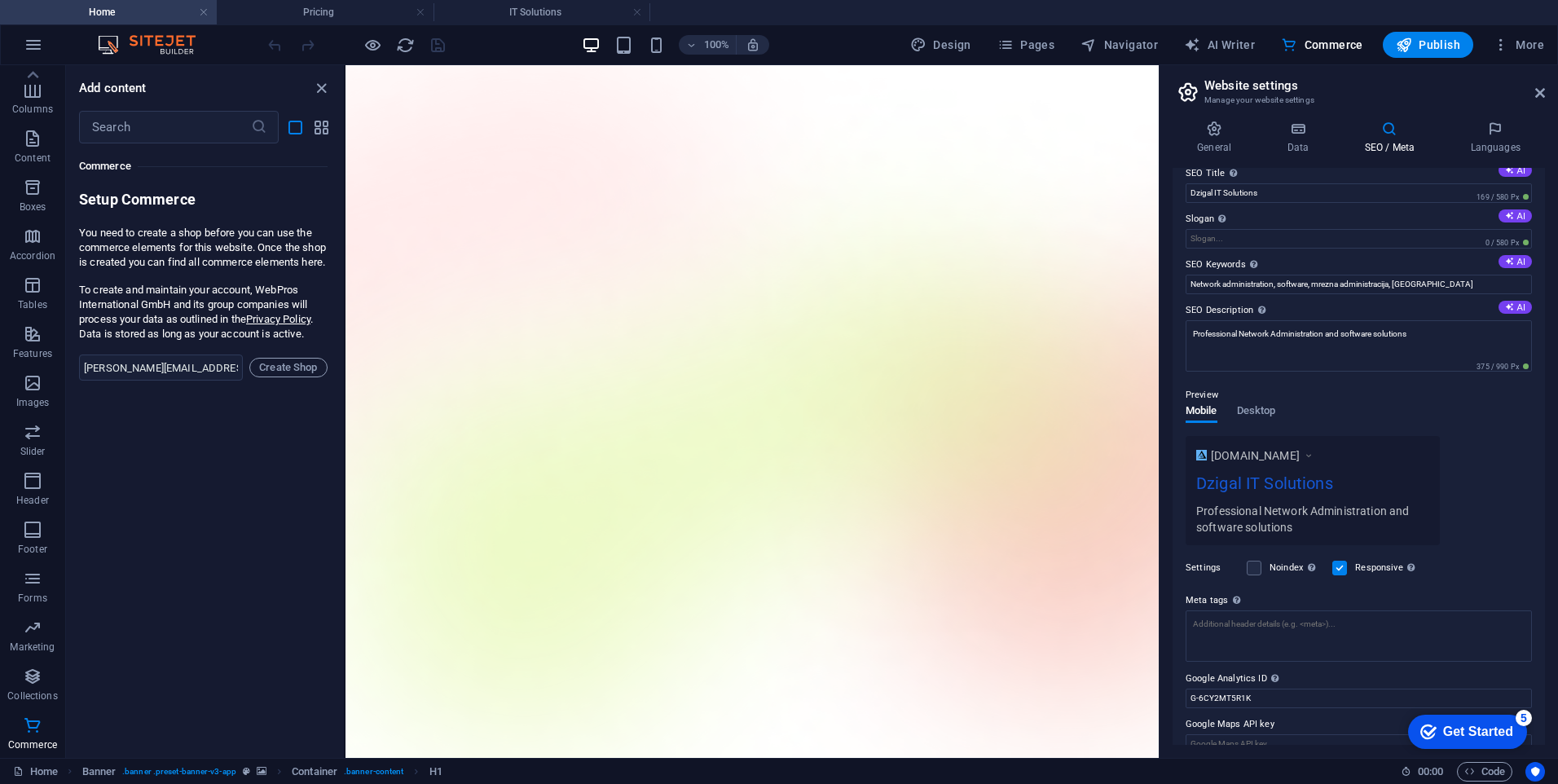
scroll to position [0, 0]
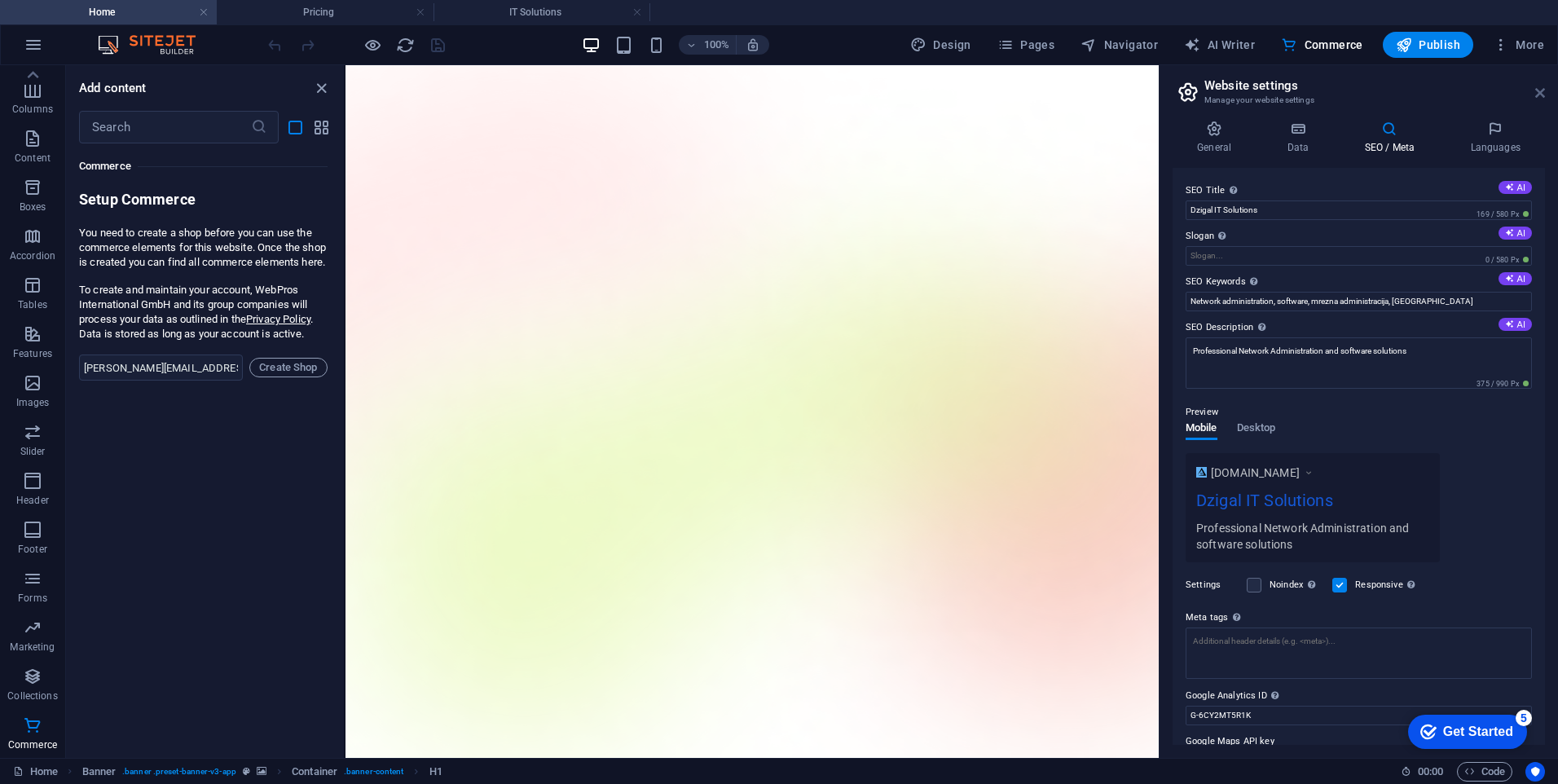
click at [1541, 92] on icon at bounding box center [1540, 93] width 10 height 13
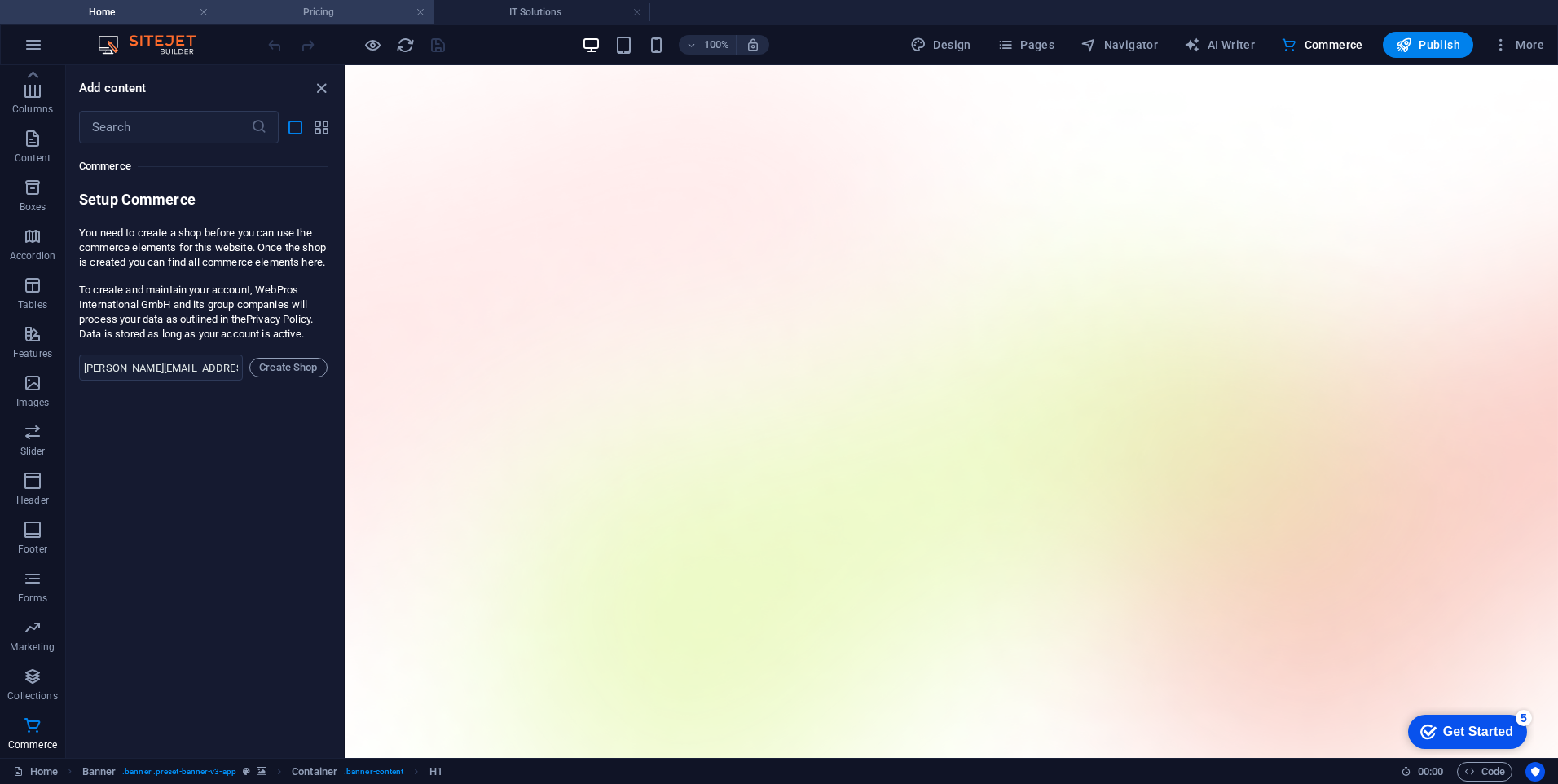
click at [337, 8] on h4 "Pricing" at bounding box center [325, 13] width 216 height 18
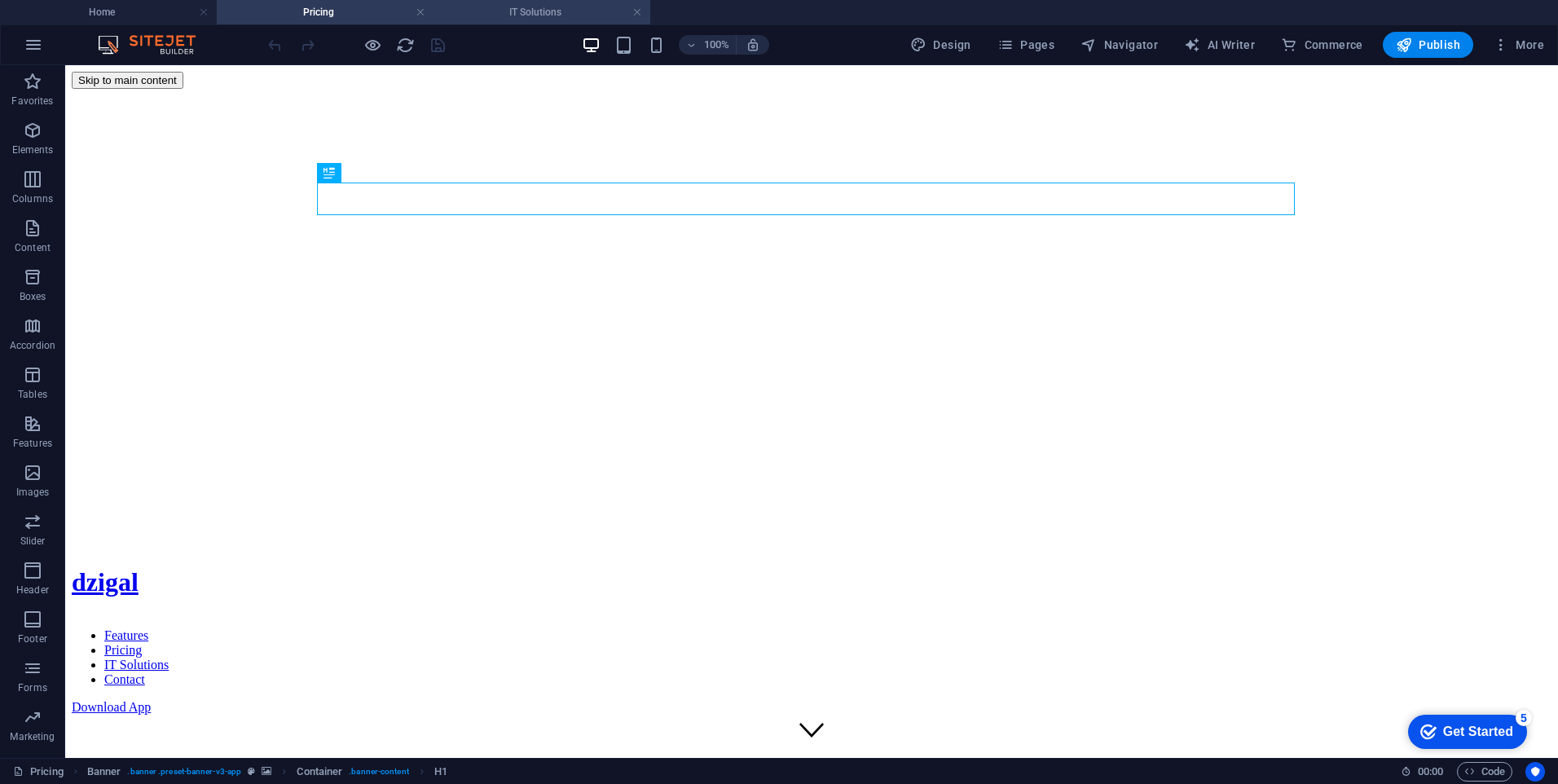
click at [496, 18] on h4 "IT Solutions" at bounding box center [542, 13] width 216 height 18
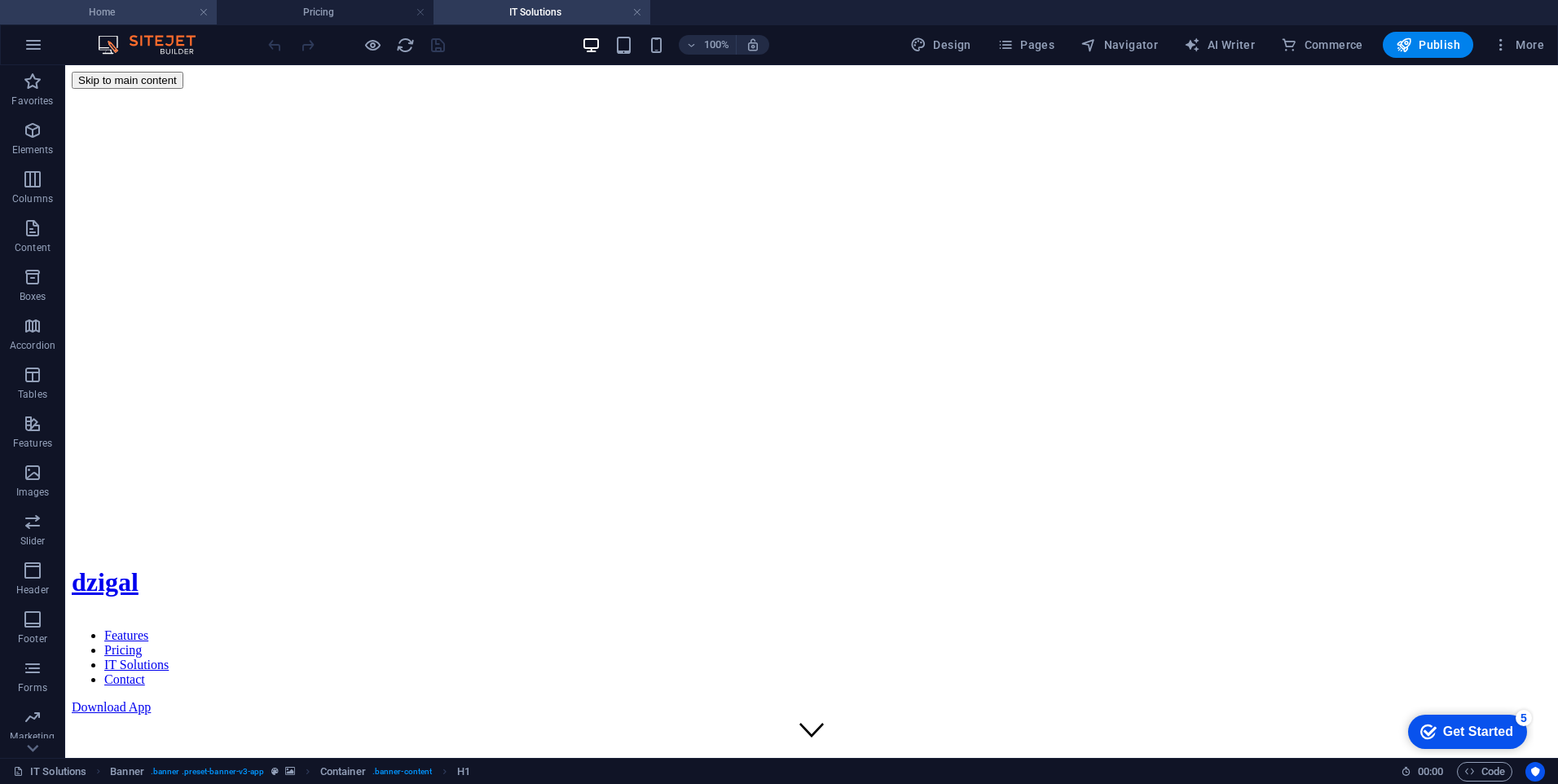
click at [159, 17] on h4 "Home" at bounding box center [108, 13] width 216 height 18
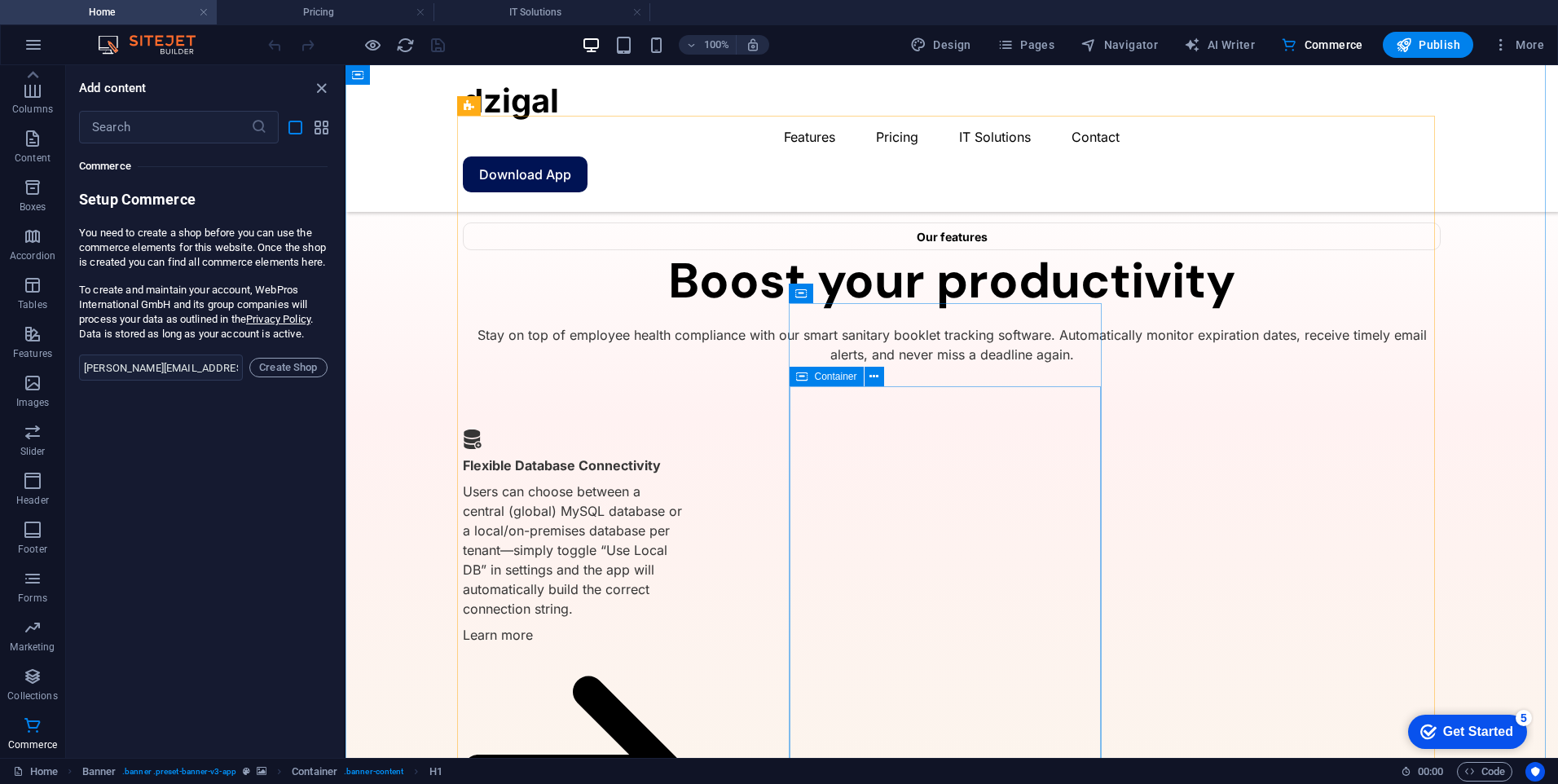
scroll to position [1663, 0]
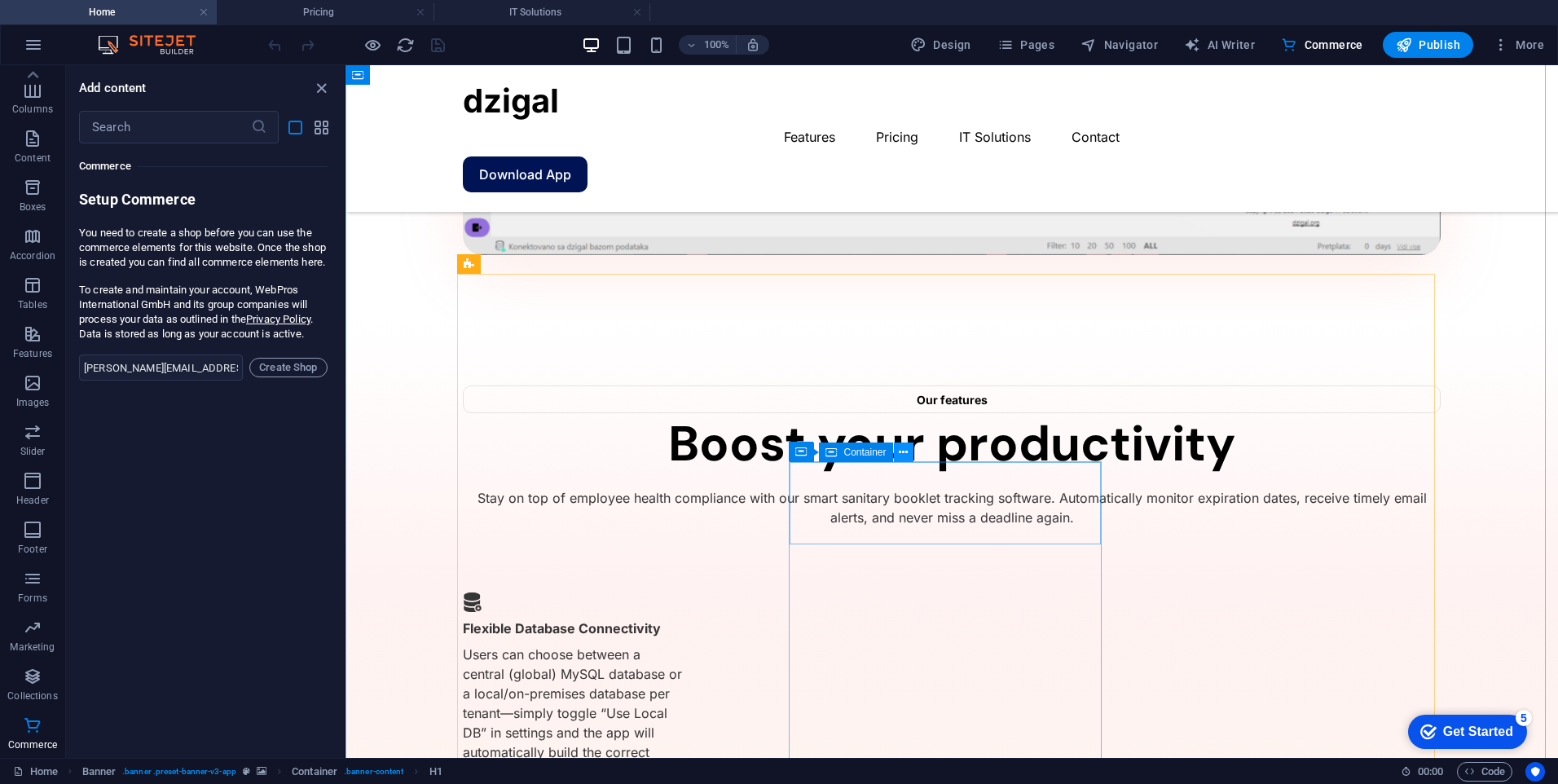
click at [901, 450] on icon at bounding box center [903, 452] width 9 height 17
click at [1189, 75] on div "dzigal Features Pricing IT Solutions Contact Download App" at bounding box center [952, 138] width 1212 height 147
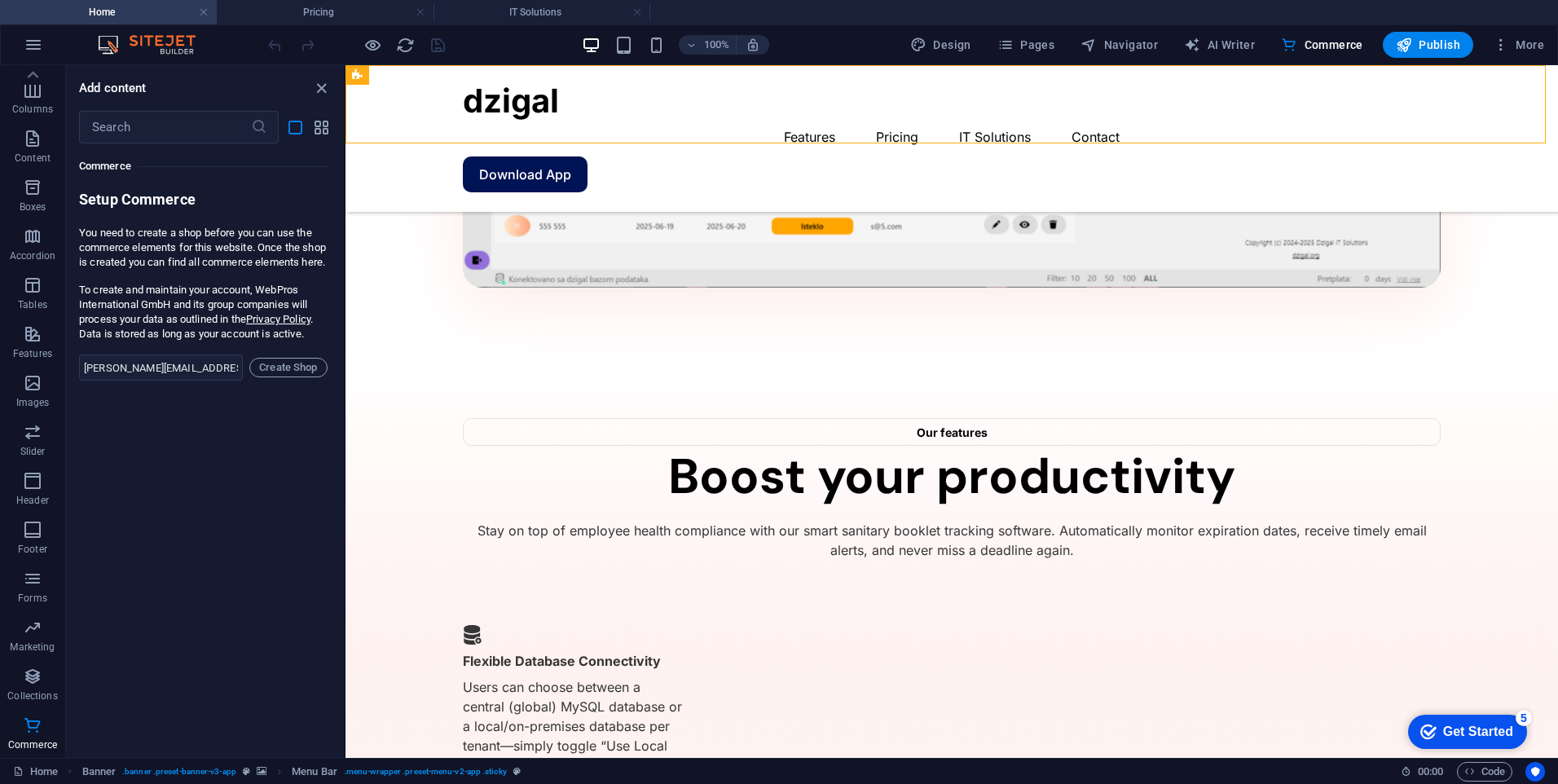
scroll to position [1256, 0]
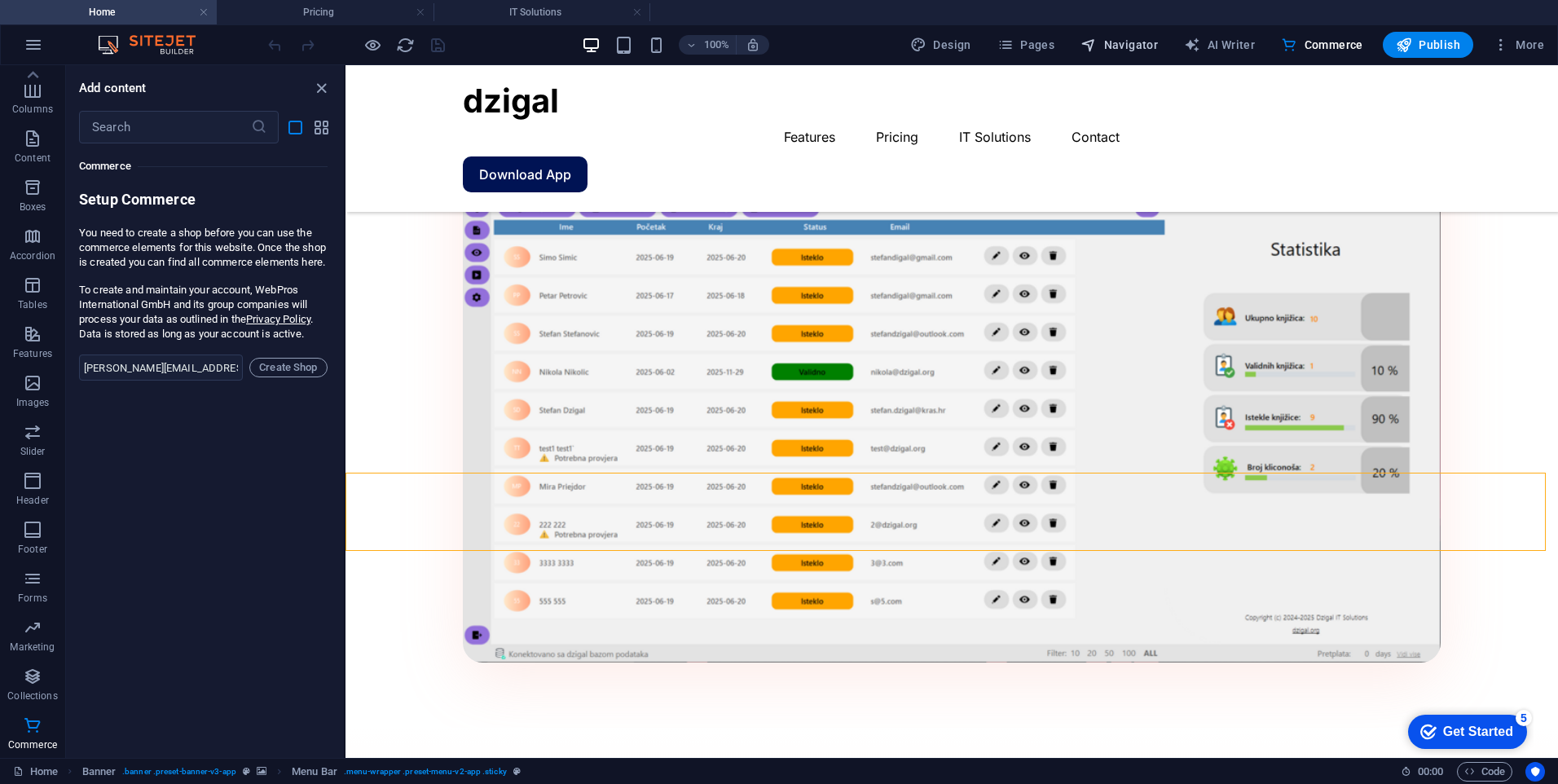
click at [1132, 35] on button "Navigator" at bounding box center [1119, 45] width 91 height 26
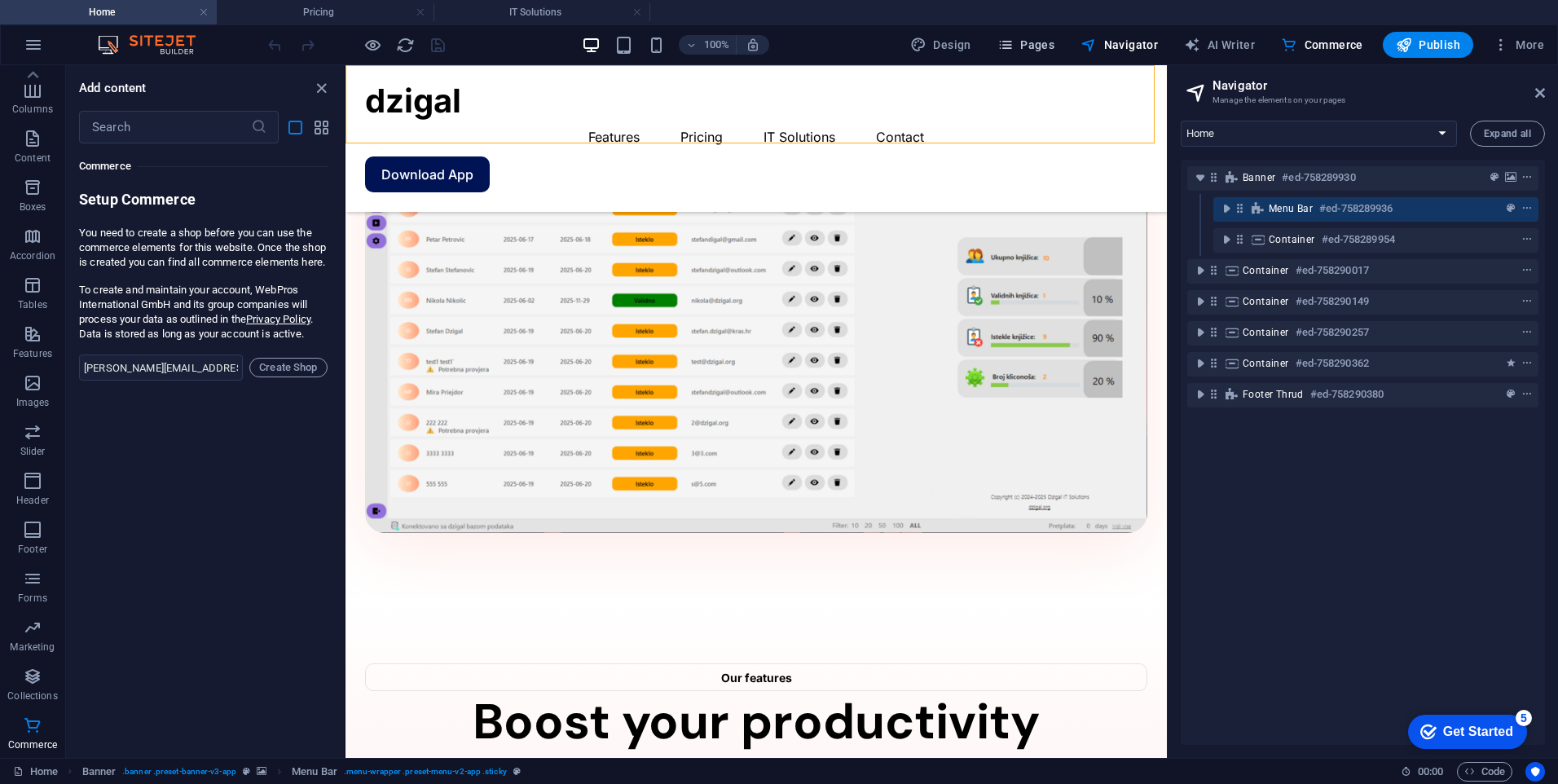
click at [1055, 48] on span "Pages" at bounding box center [1026, 45] width 57 height 17
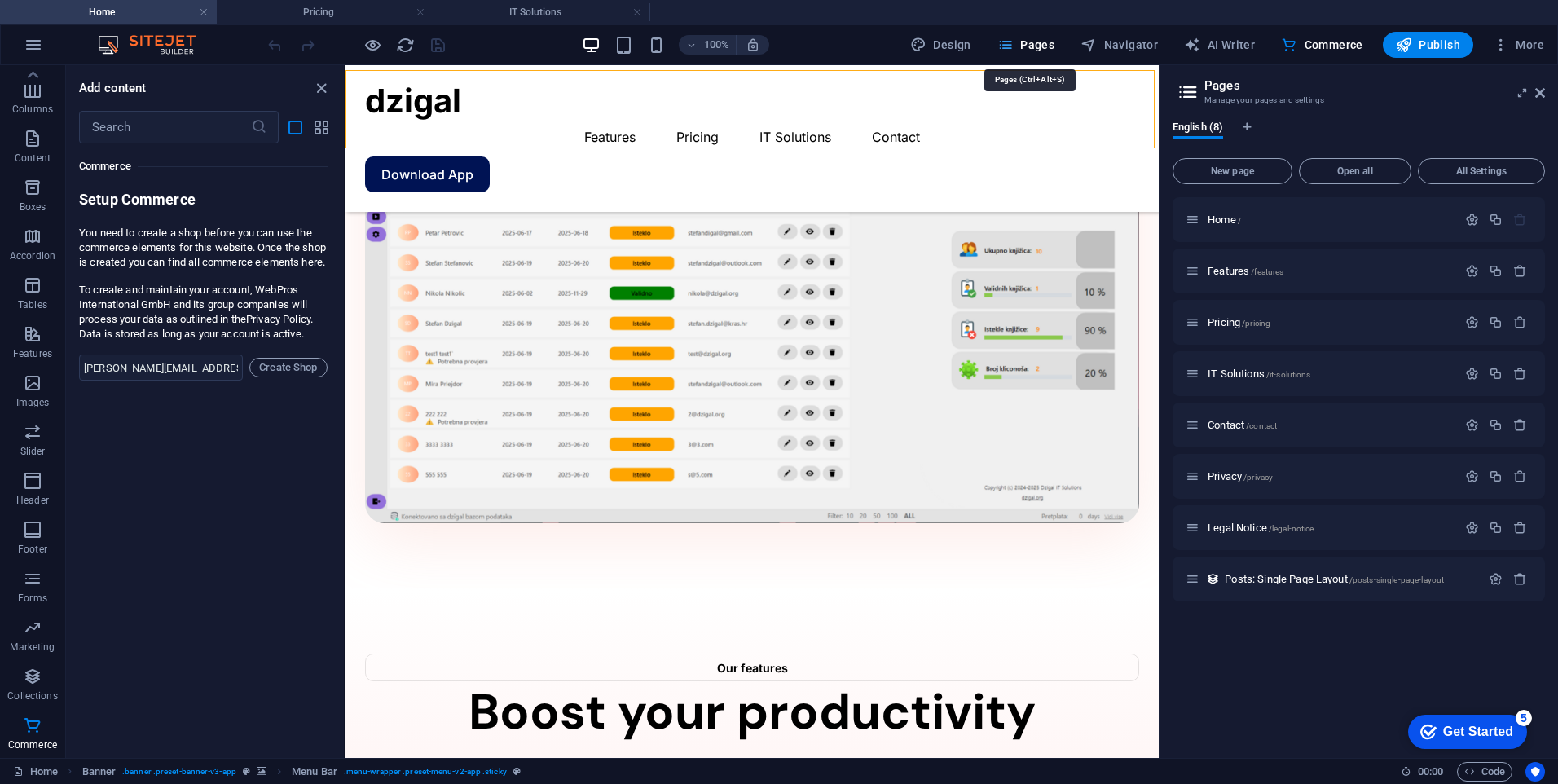
scroll to position [1154, 0]
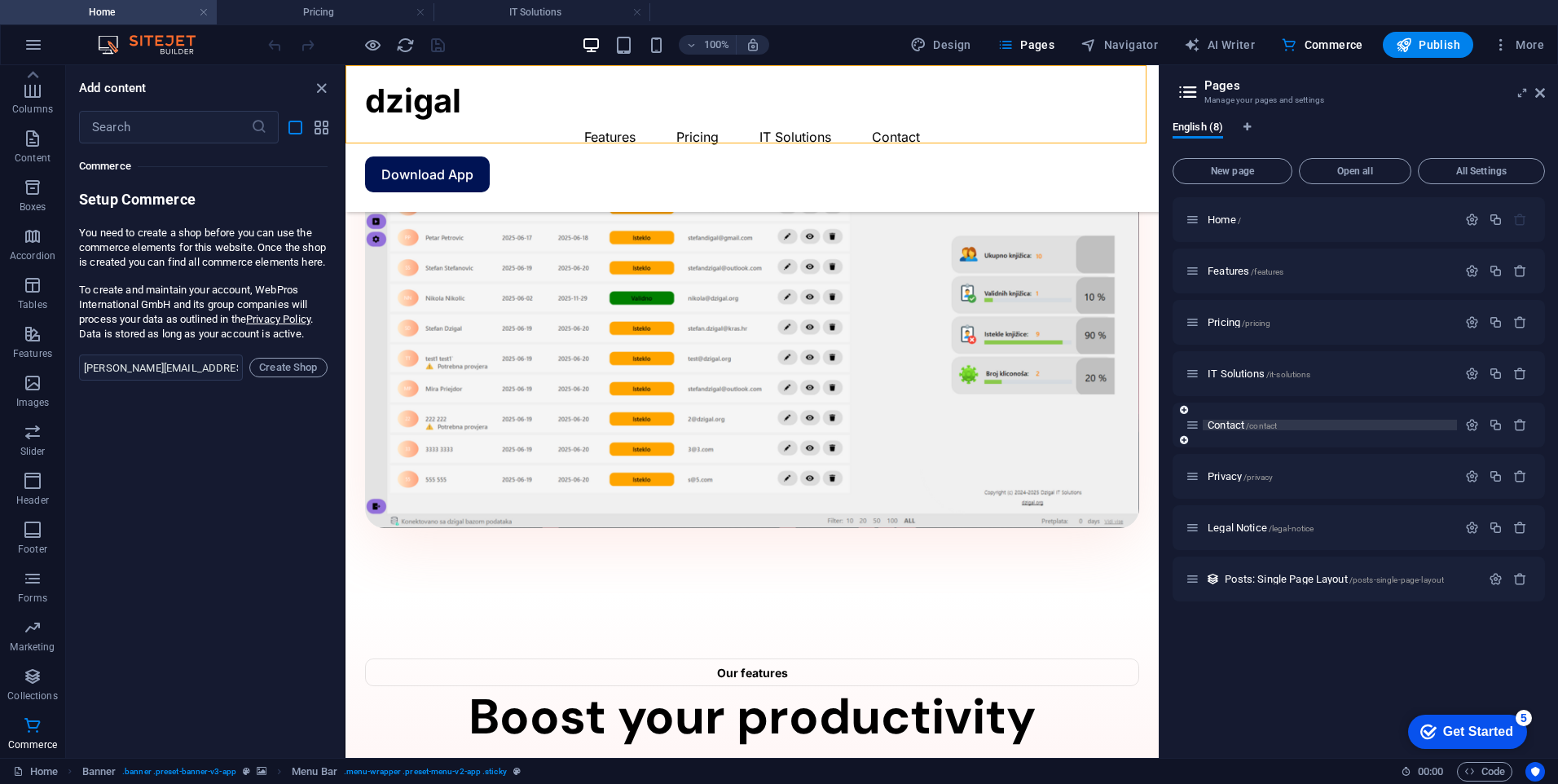
click at [1221, 425] on span "Contact /contact" at bounding box center [1243, 425] width 70 height 12
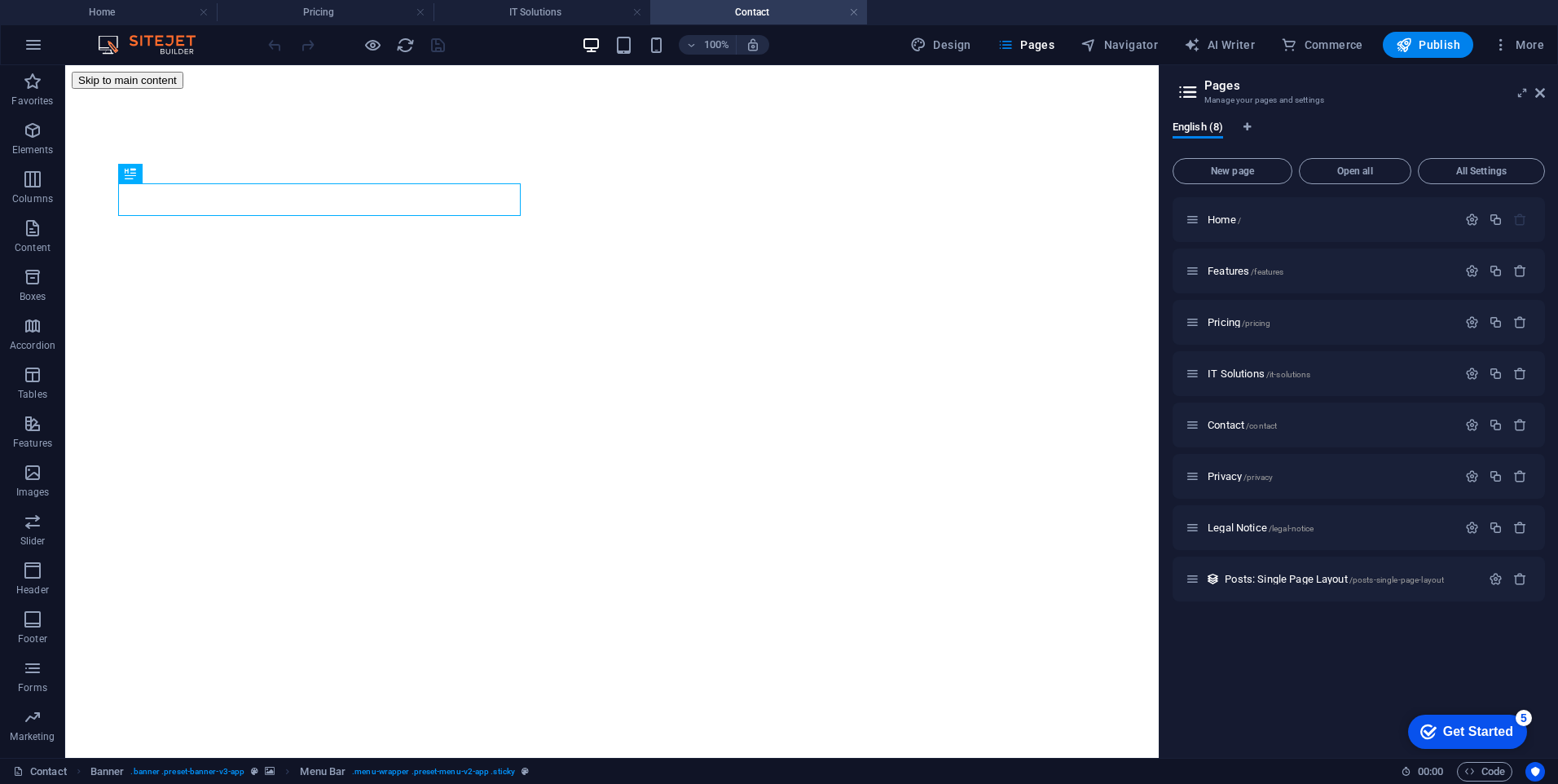
scroll to position [0, 0]
click at [1541, 92] on icon at bounding box center [1540, 93] width 10 height 13
